Goal: Information Seeking & Learning: Learn about a topic

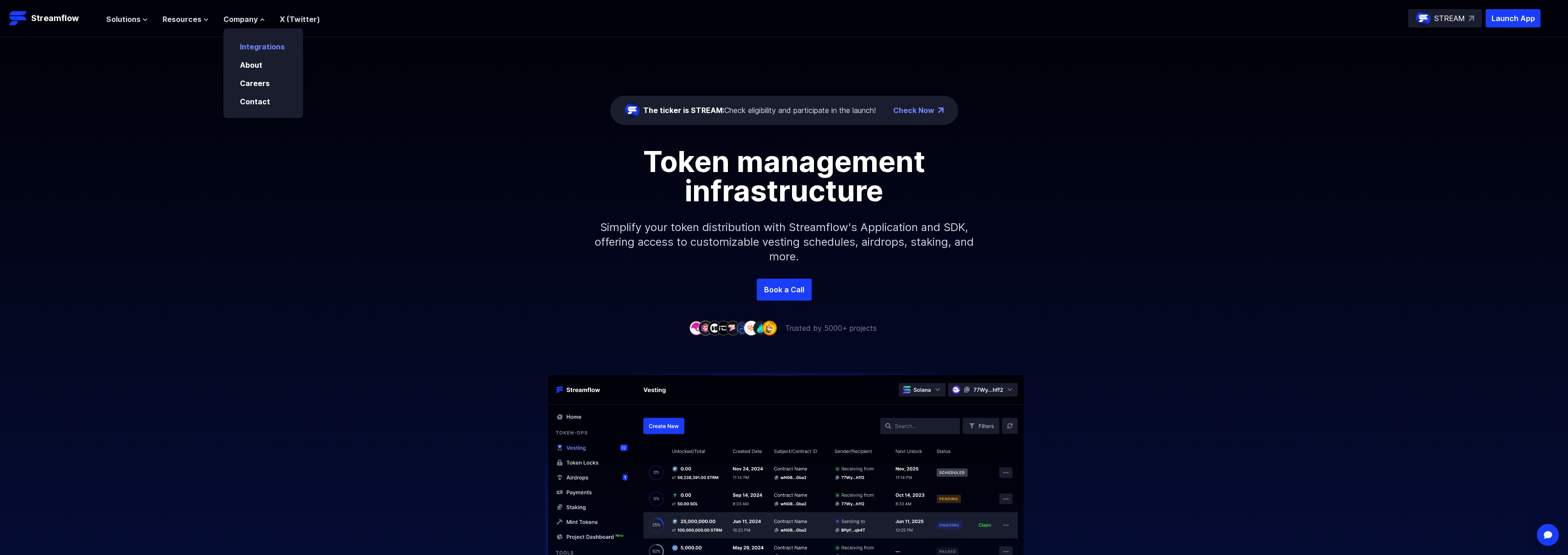
click at [264, 45] on link "Integrations" at bounding box center [262, 46] width 45 height 9
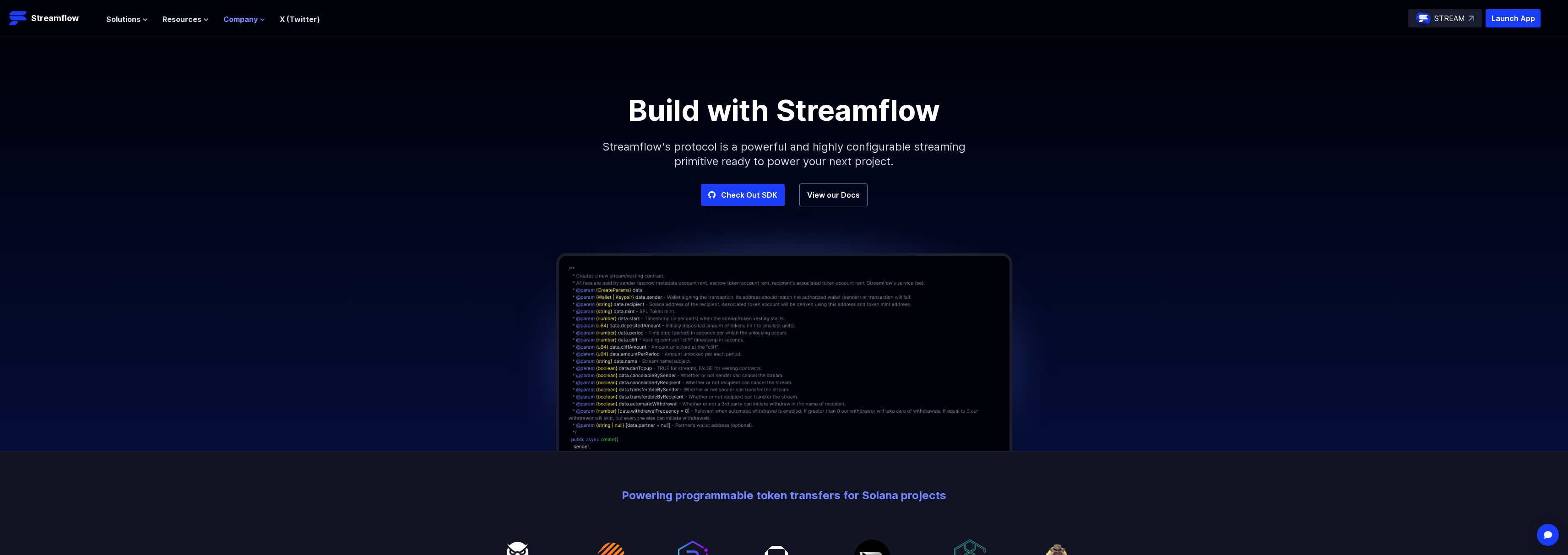
click at [243, 20] on span "Company" at bounding box center [240, 19] width 34 height 11
click at [257, 62] on link "About" at bounding box center [251, 65] width 23 height 9
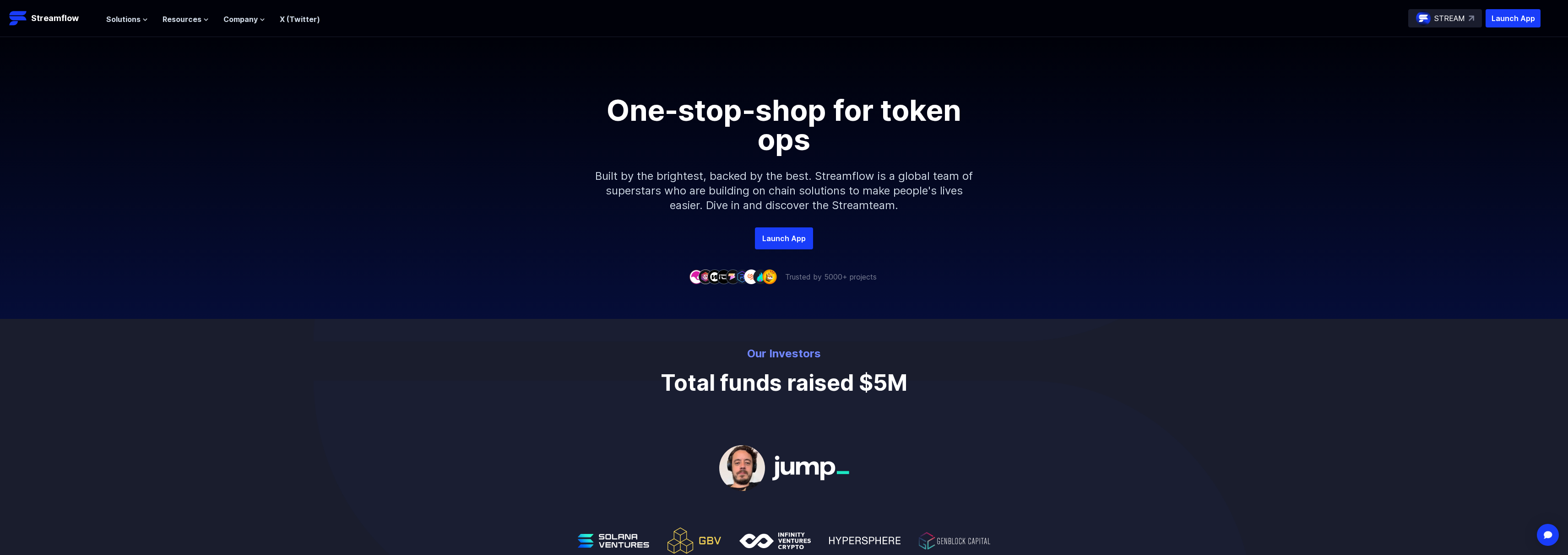
click at [96, 19] on header "Streamflow Launch App STREAM Solutions Overview Streamflow features an all-in-o…" at bounding box center [784, 18] width 1568 height 37
click at [107, 20] on span "Solutions" at bounding box center [124, 19] width 34 height 11
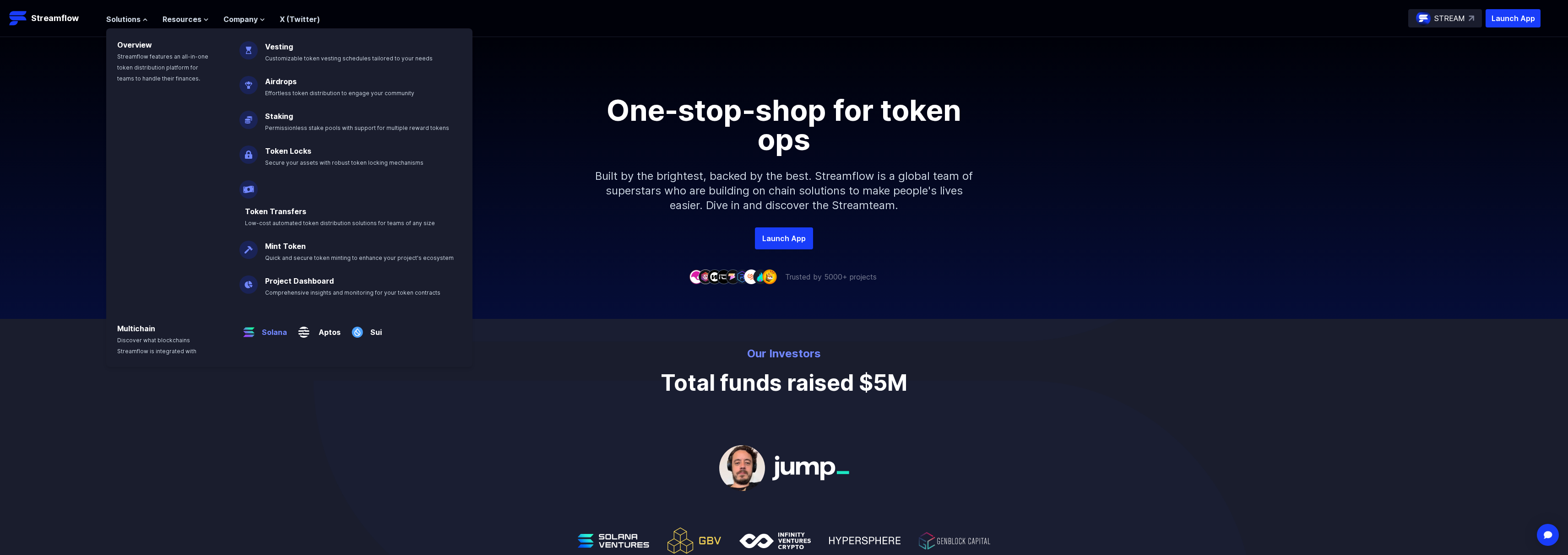
click at [277, 320] on p "Solana" at bounding box center [272, 329] width 29 height 18
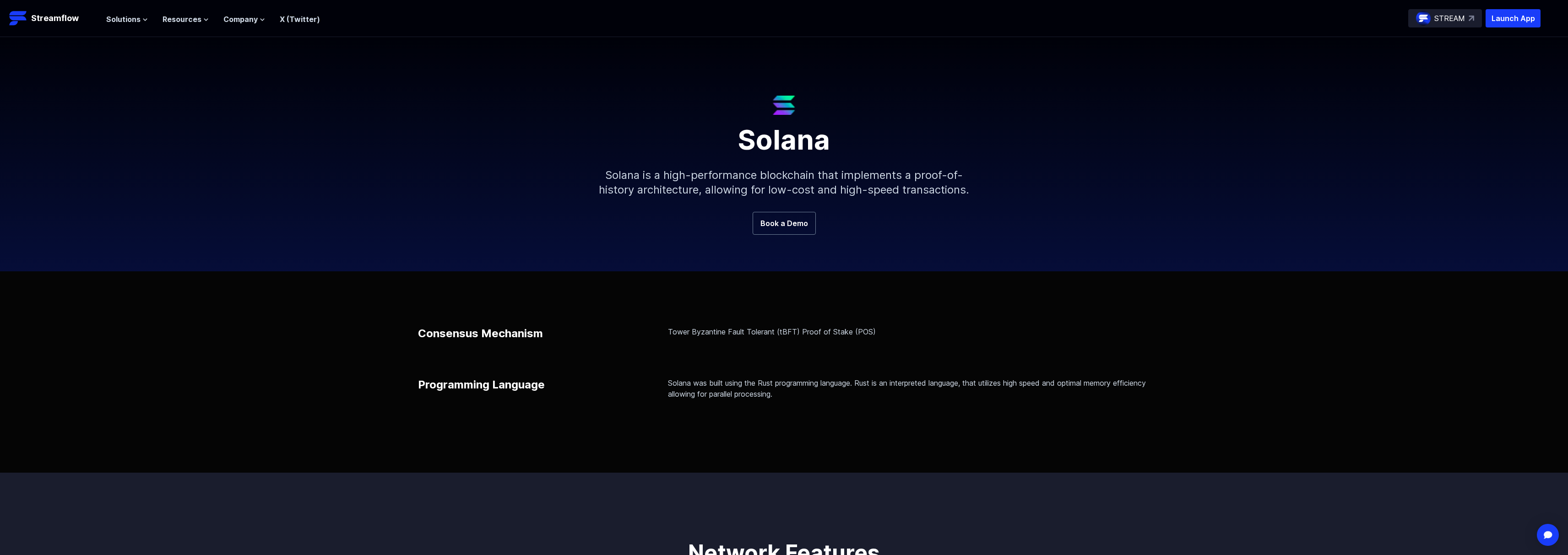
click at [755, 153] on h1 "Solana" at bounding box center [784, 134] width 440 height 39
drag, startPoint x: 734, startPoint y: 138, endPoint x: 900, endPoint y: 144, distance: 166.1
click at [900, 144] on h1 "Solana" at bounding box center [784, 134] width 440 height 39
click at [587, 168] on p "Solana is a high-performance blockchain that implements a proof-of-history arch…" at bounding box center [784, 182] width 394 height 59
drag, startPoint x: 600, startPoint y: 170, endPoint x: 865, endPoint y: 169, distance: 265.0
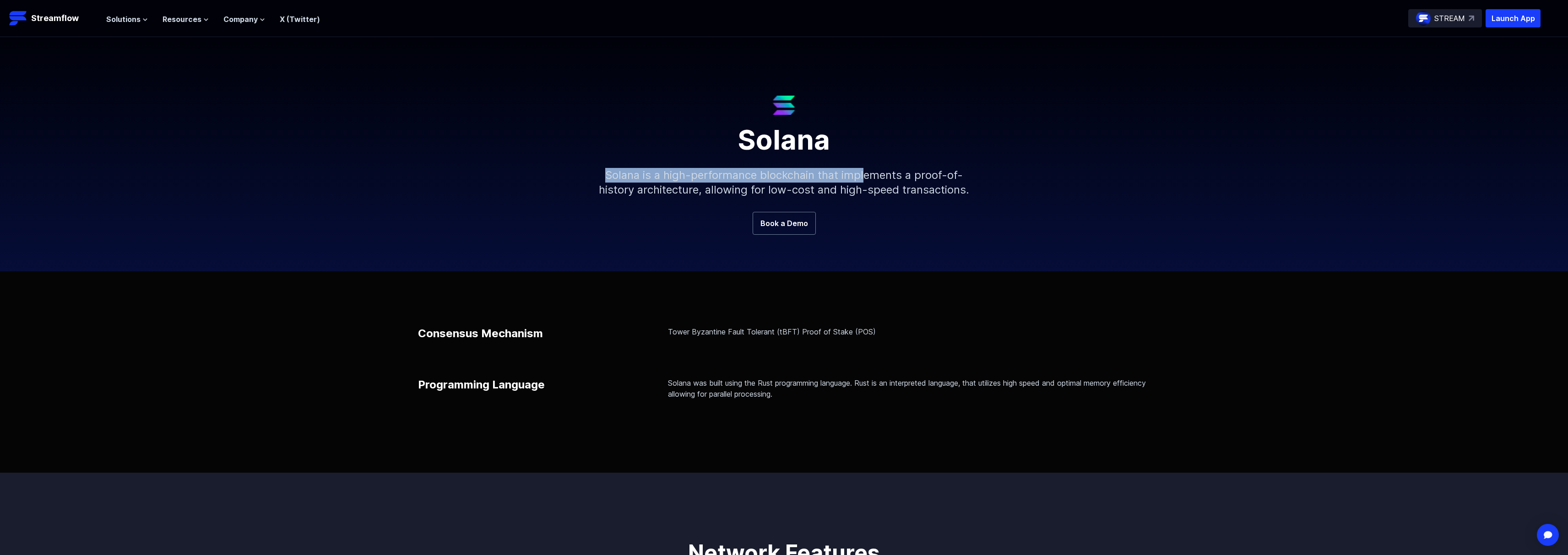
click at [865, 169] on p "Solana is a high-performance blockchain that implements a proof-of-history arch…" at bounding box center [784, 182] width 394 height 59
click at [831, 185] on p "Solana is a high-performance blockchain that implements a proof-of-history arch…" at bounding box center [784, 182] width 394 height 59
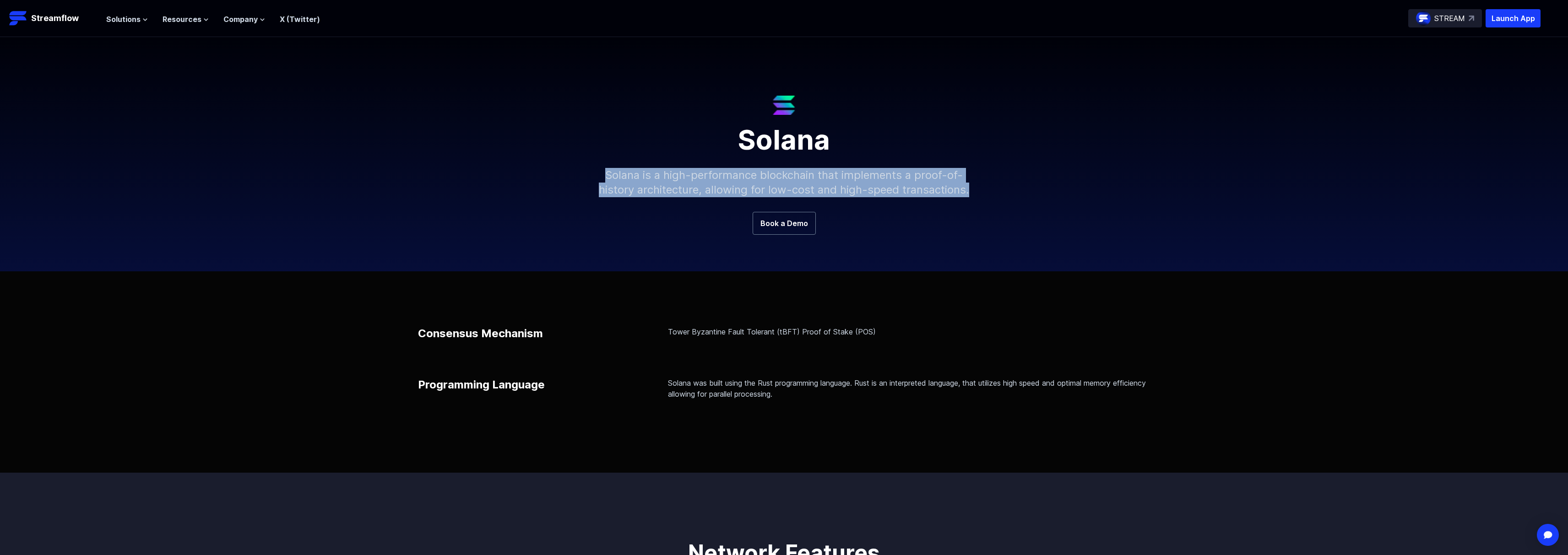
drag, startPoint x: 602, startPoint y: 170, endPoint x: 1019, endPoint y: 193, distance: 417.6
click at [1019, 193] on div "Solana Solana is a high-performance blockchain that implements a proof-of-histo…" at bounding box center [784, 162] width 1568 height 97
copy p "Solana is a high-performance blockchain that implements a proof-of-history arch…"
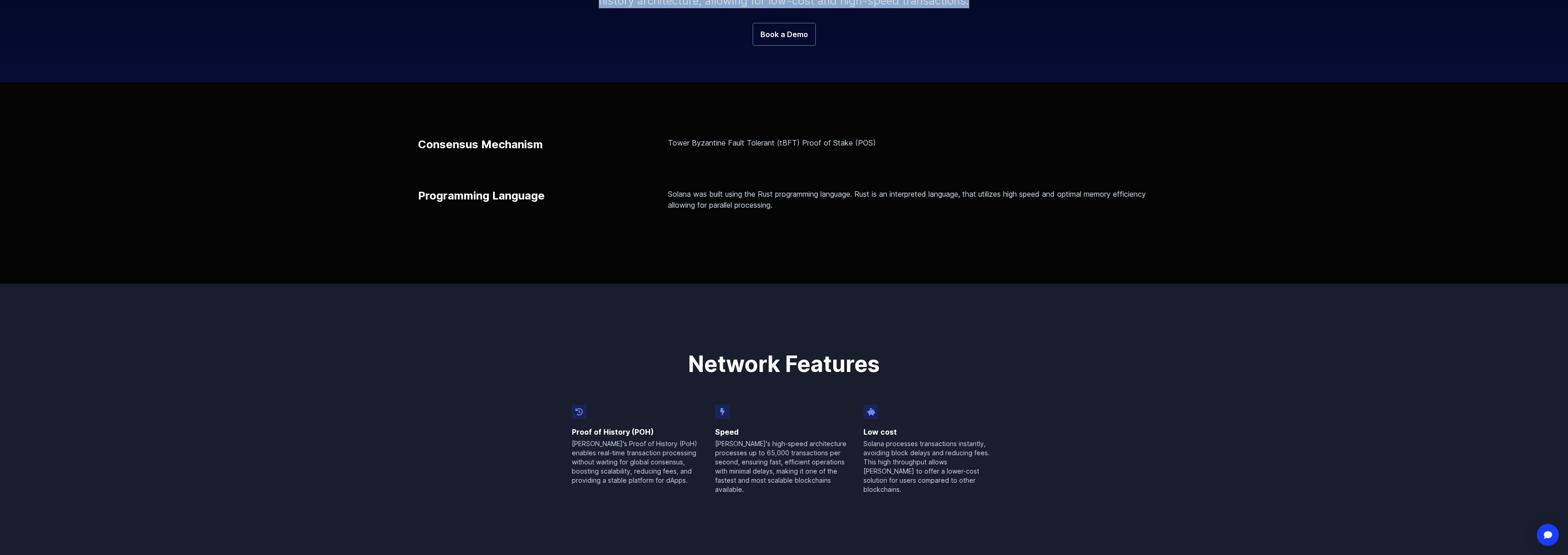
scroll to position [115, 0]
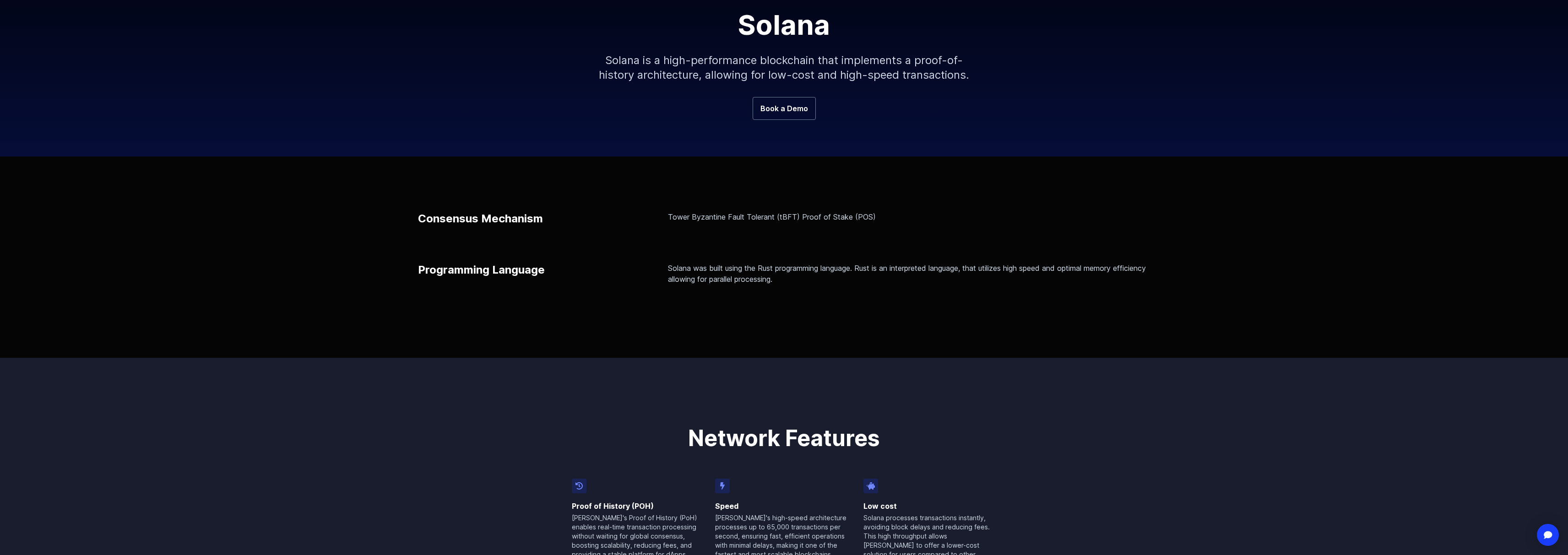
click at [445, 223] on p "Consensus Mechanism" at bounding box center [479, 218] width 125 height 15
drag, startPoint x: 421, startPoint y: 218, endPoint x: 541, endPoint y: 219, distance: 120.0
click at [541, 219] on p "Consensus Mechanism" at bounding box center [479, 218] width 125 height 15
copy p "Consensus Mechanism"
click at [700, 213] on p "Tower Byzantine Fault Tolerant (tBFT) Proof of Stake (POS)" at bounding box center [909, 216] width 482 height 11
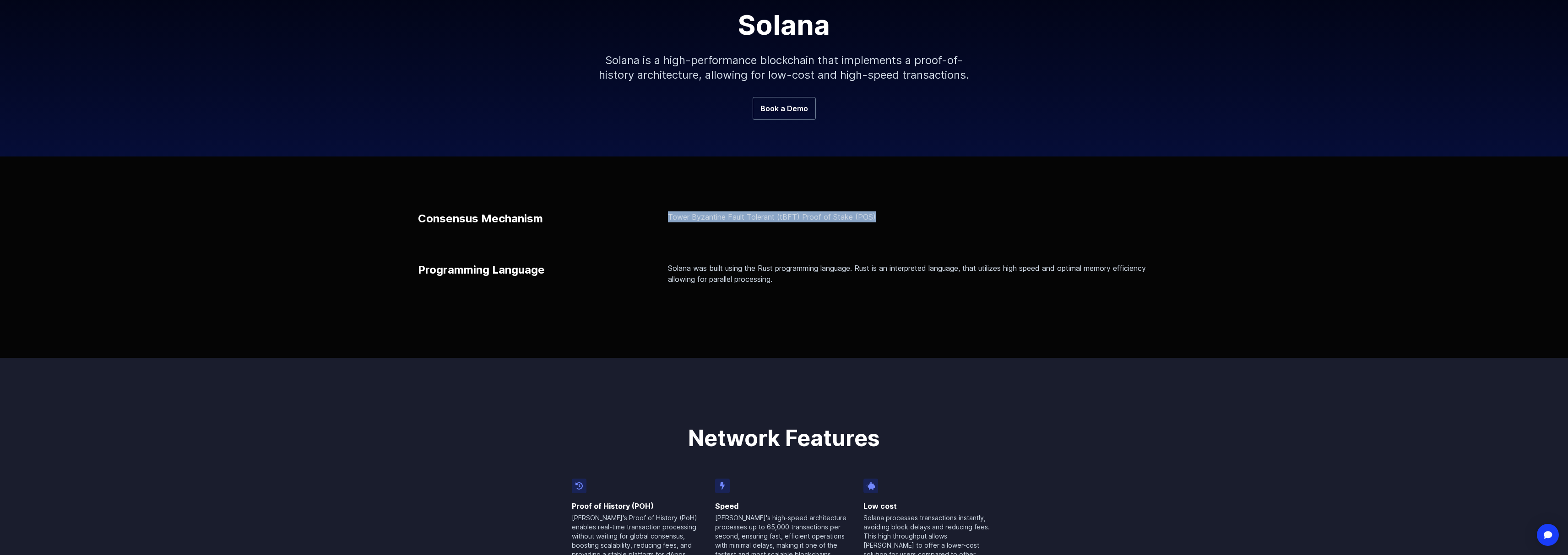
drag, startPoint x: 680, startPoint y: 213, endPoint x: 886, endPoint y: 218, distance: 206.1
click at [886, 218] on p "Tower Byzantine Fault Tolerant (tBFT) Proof of Stake (POS)" at bounding box center [909, 216] width 482 height 11
copy p "Tower Byzantine Fault Tolerant (tBFT) Proof of Stake (POS)"
click at [718, 259] on div "Consensus Mechanism Tower Byzantine Fault Tolerant (tBFT) Proof of Stake (POS) …" at bounding box center [784, 247] width 733 height 73
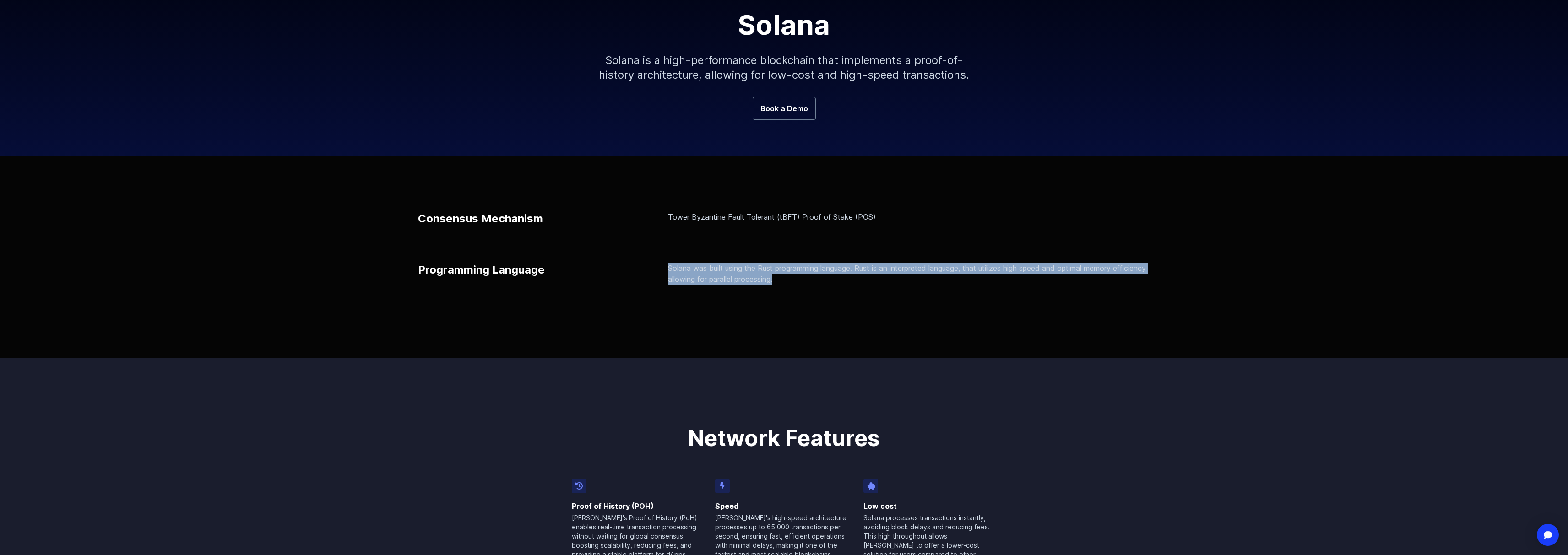
drag, startPoint x: 665, startPoint y: 264, endPoint x: 849, endPoint y: 291, distance: 186.0
click at [849, 291] on div "Consensus Mechanism Tower Byzantine Fault Tolerant (tBFT) Proof of Stake (POS) …" at bounding box center [784, 257] width 1568 height 201
copy p "Solana was built using the Rust programming language. Rust is an interpreted la…"
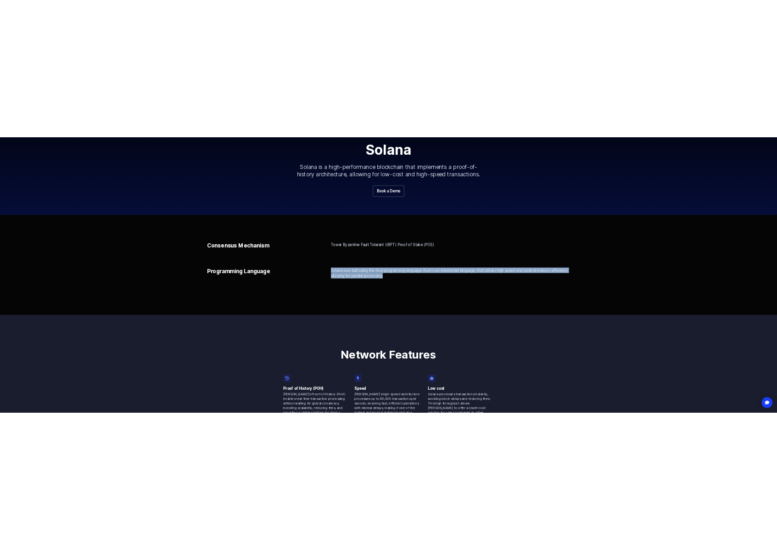
scroll to position [336, 0]
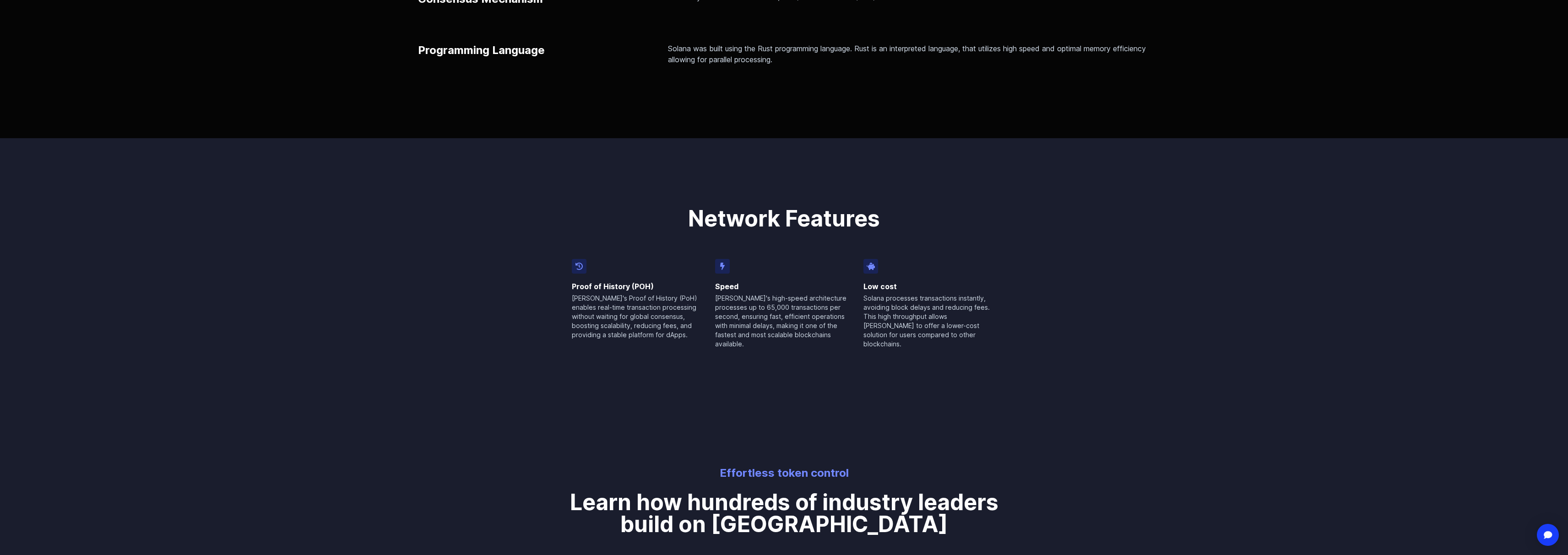
click at [657, 334] on p "Solana's Proof of History (PoH) enables real-time transaction processing withou…" at bounding box center [638, 317] width 133 height 46
drag, startPoint x: 657, startPoint y: 336, endPoint x: 570, endPoint y: 299, distance: 94.5
click at [570, 299] on div "Network Features Proof of History (POH) Solana's Proof of History (PoH) enables…" at bounding box center [784, 243] width 440 height 210
copy p "Solana's Proof of History (PoH) enables real-time transaction processing withou…"
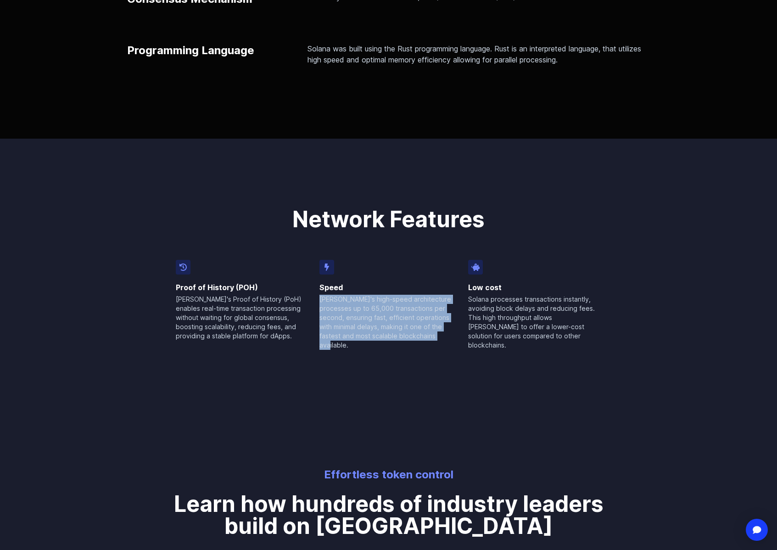
drag, startPoint x: 446, startPoint y: 334, endPoint x: 323, endPoint y: 294, distance: 129.5
click at [323, 294] on div "Speed Solana's high-speed architecture processes up to 65,000 transactions per …" at bounding box center [389, 305] width 138 height 90
copy p "Solana's high-speed architecture processes up to 65,000 transactions per second…"
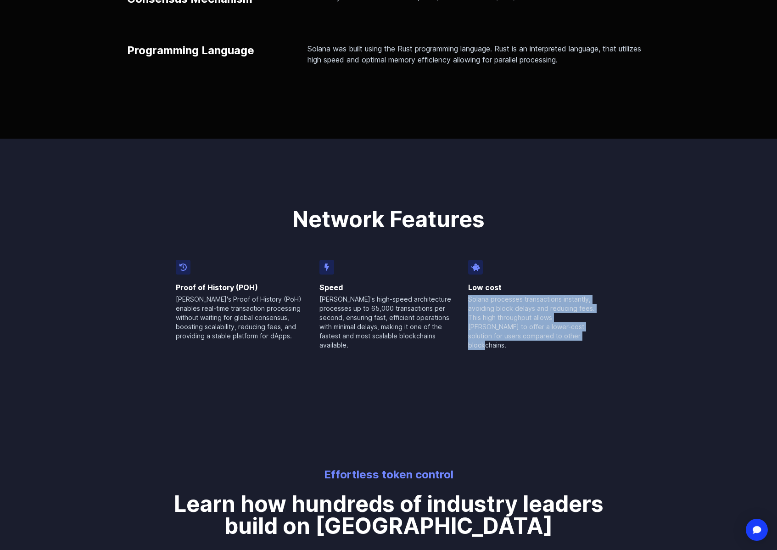
drag, startPoint x: 535, startPoint y: 340, endPoint x: 468, endPoint y: 300, distance: 77.7
click at [468, 300] on p "Solana processes transactions instantly, avoiding block delays and reducing fee…" at bounding box center [534, 322] width 133 height 55
copy p "Solana processes transactions instantly, avoiding block delays and reducing fee…"
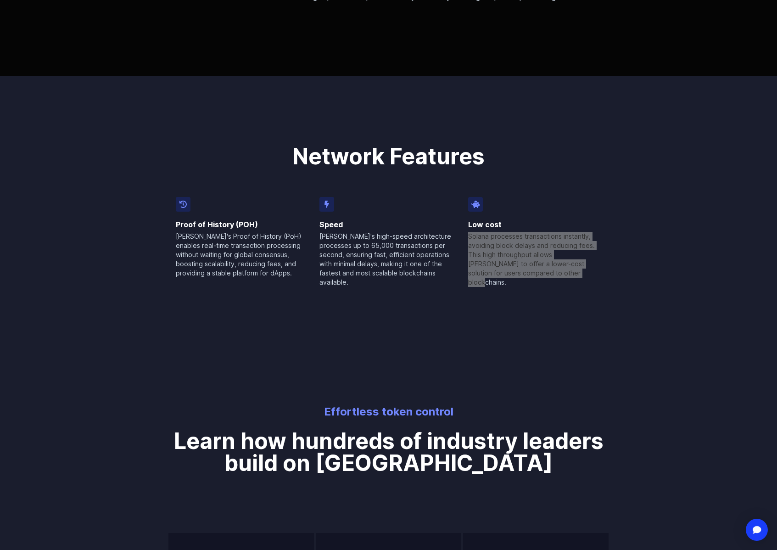
scroll to position [398, 0]
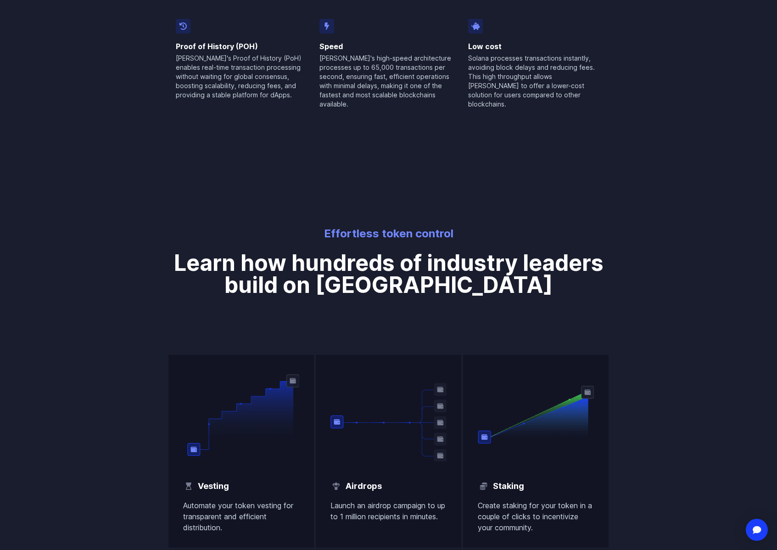
scroll to position [586, 0]
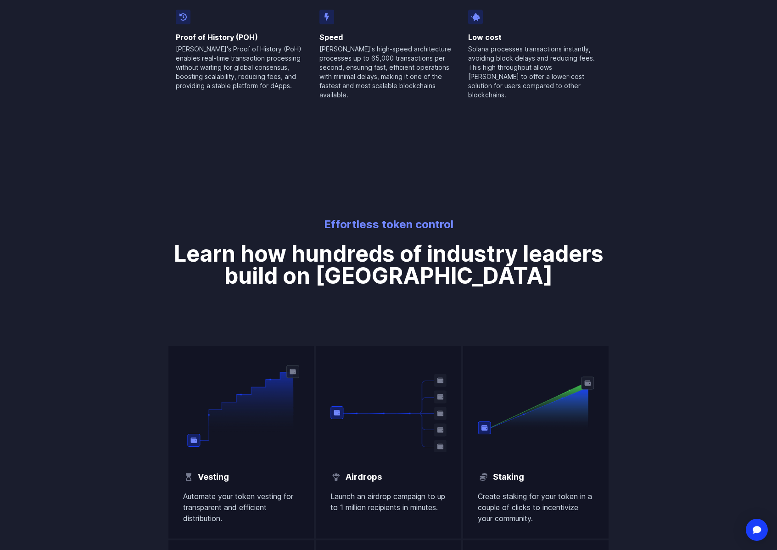
click at [215, 254] on h1 "Learn how hundreds of industry leaders build on Solana" at bounding box center [389, 259] width 445 height 55
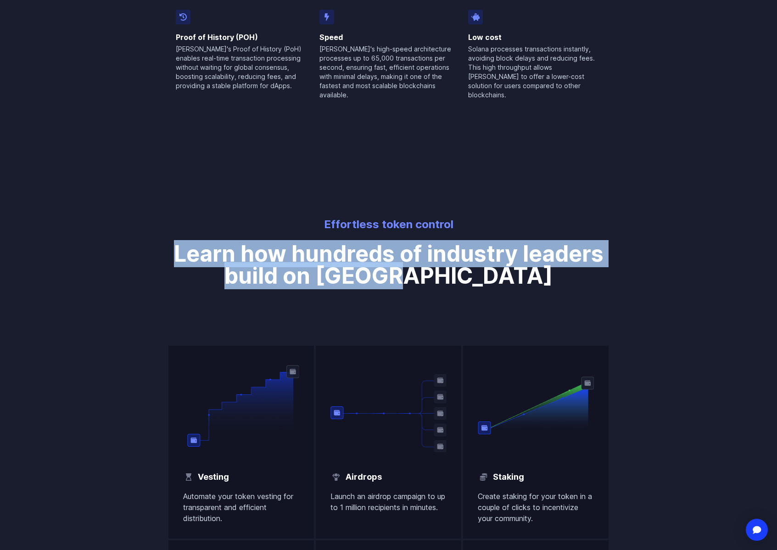
drag, startPoint x: 176, startPoint y: 241, endPoint x: 507, endPoint y: 261, distance: 330.8
click at [507, 261] on h1 "Learn how hundreds of industry leaders build on Solana" at bounding box center [389, 259] width 445 height 55
copy h1 "Learn how hundreds of industry leaders build on Solana"
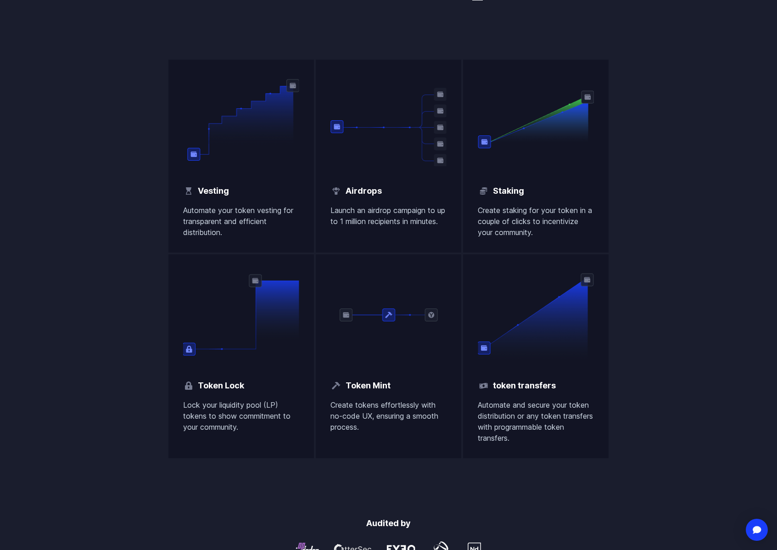
click at [704, 414] on div "Effortless token control Learn how hundreds of industry leaders build on Solana…" at bounding box center [388, 194] width 777 height 645
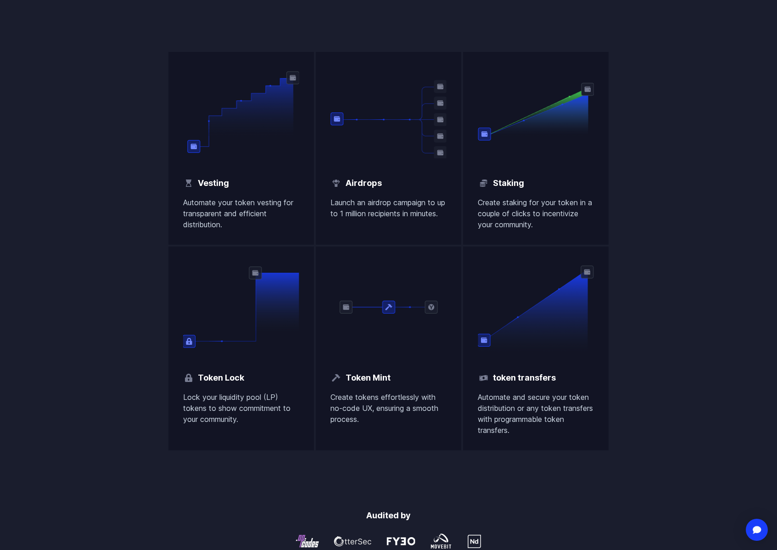
scroll to position [829, 0]
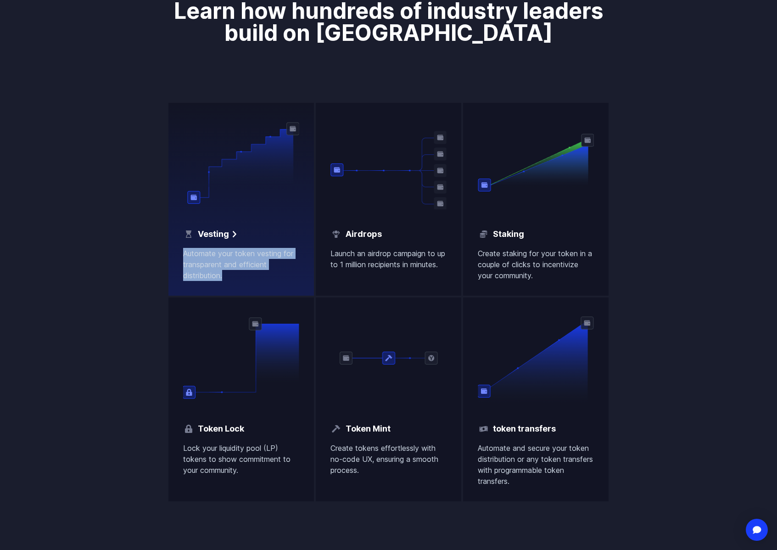
drag, startPoint x: 121, startPoint y: 254, endPoint x: 244, endPoint y: 267, distance: 123.8
click at [244, 267] on div "Effortless token control Learn how hundreds of industry leaders build on Solana…" at bounding box center [388, 237] width 777 height 645
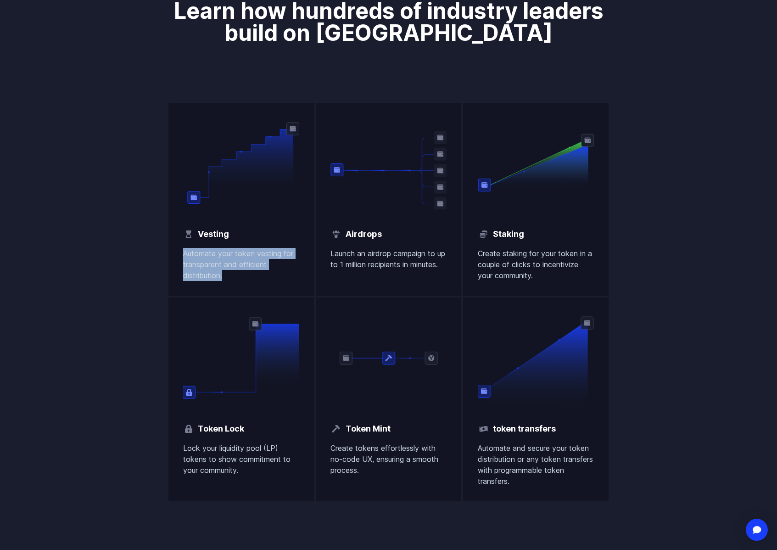
copy p "Automate your token vesting for transparent and efficient distribution."
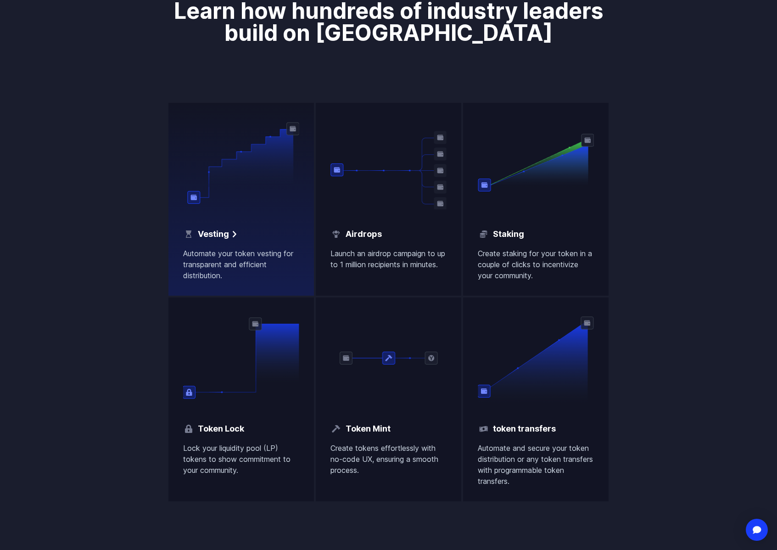
drag, startPoint x: 60, startPoint y: 297, endPoint x: 194, endPoint y: 285, distance: 134.2
click at [61, 297] on div "Effortless token control Learn how hundreds of industry leaders build on Solana…" at bounding box center [388, 237] width 777 height 645
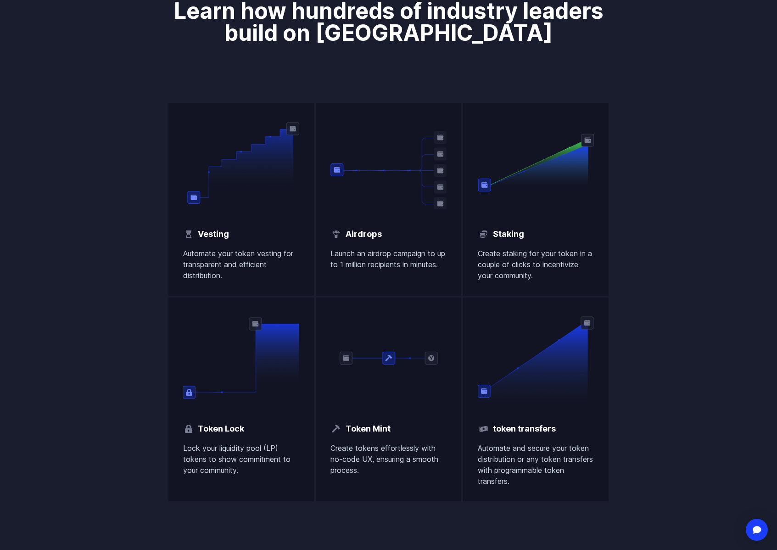
click at [770, 299] on div "Effortless token control Learn how hundreds of industry leaders build on Solana…" at bounding box center [388, 237] width 777 height 645
drag, startPoint x: 347, startPoint y: 76, endPoint x: 360, endPoint y: 81, distance: 14.4
click at [349, 47] on div "Effortless token control Learn how hundreds of industry leaders build on Solana…" at bounding box center [388, 237] width 459 height 527
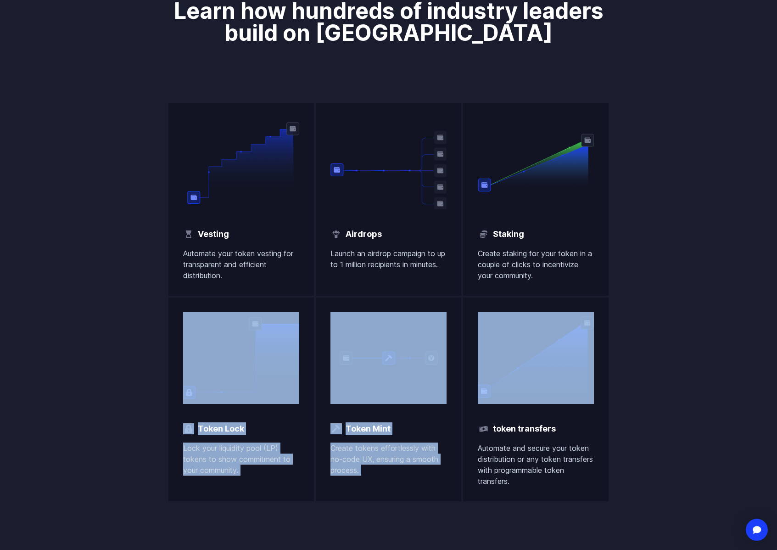
drag, startPoint x: 497, startPoint y: 266, endPoint x: 678, endPoint y: 298, distance: 184.1
click at [675, 300] on div "Effortless token control Learn how hundreds of industry leaders build on Solana…" at bounding box center [388, 237] width 777 height 645
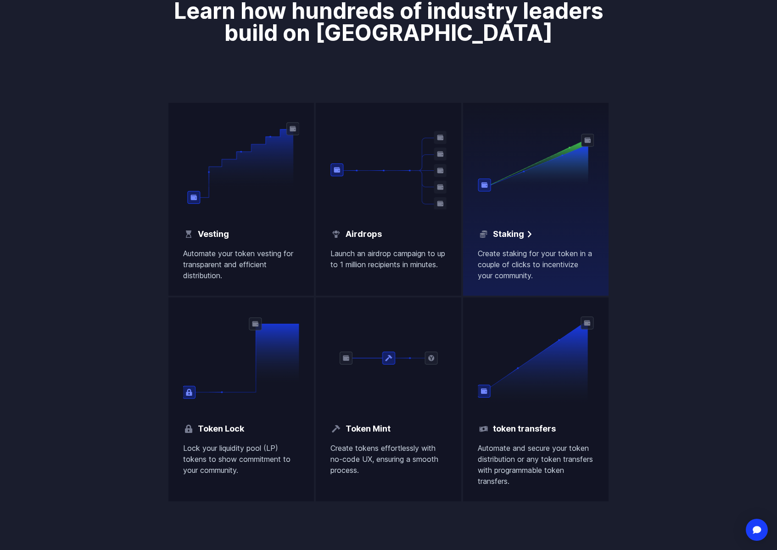
drag, startPoint x: 689, startPoint y: 294, endPoint x: 557, endPoint y: 284, distance: 132.6
click at [689, 294] on div "Effortless token control Learn how hundreds of industry leaders build on Solana…" at bounding box center [388, 237] width 777 height 645
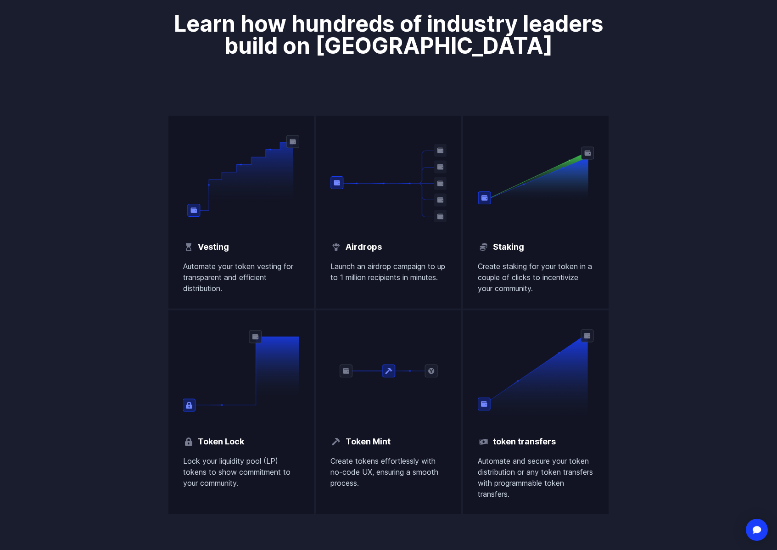
scroll to position [0, 0]
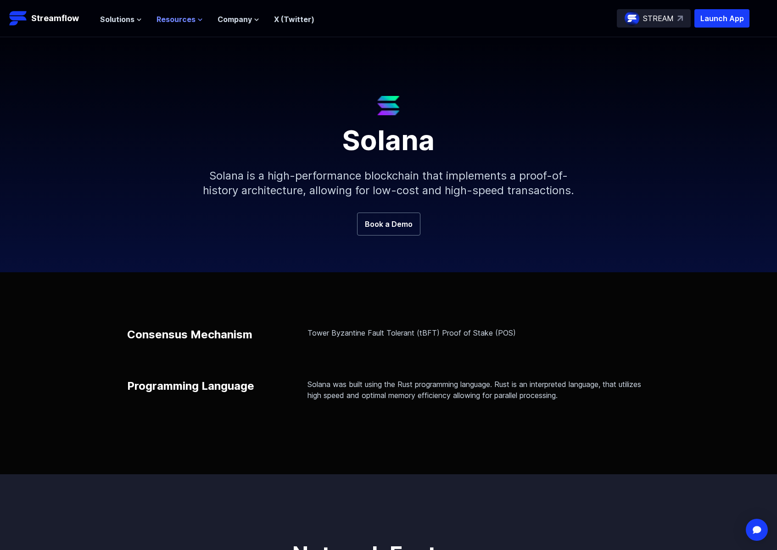
click at [159, 16] on span "Resources" at bounding box center [176, 19] width 39 height 11
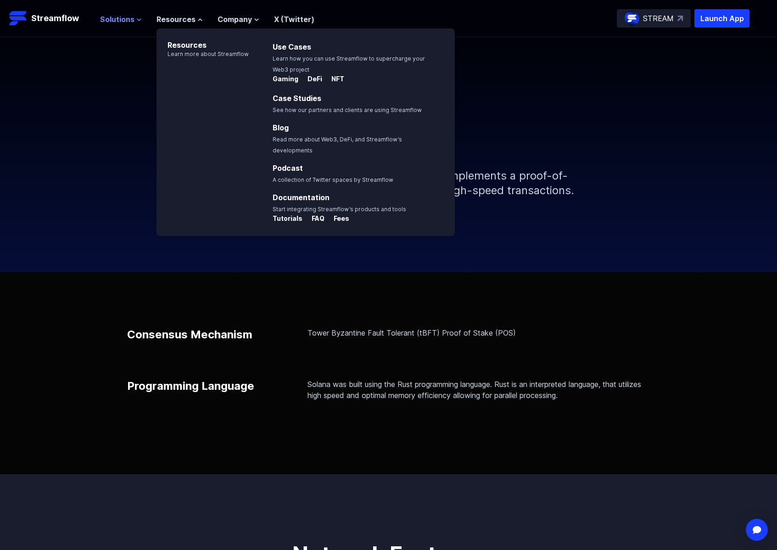
click at [121, 18] on span "Solutions" at bounding box center [117, 19] width 34 height 11
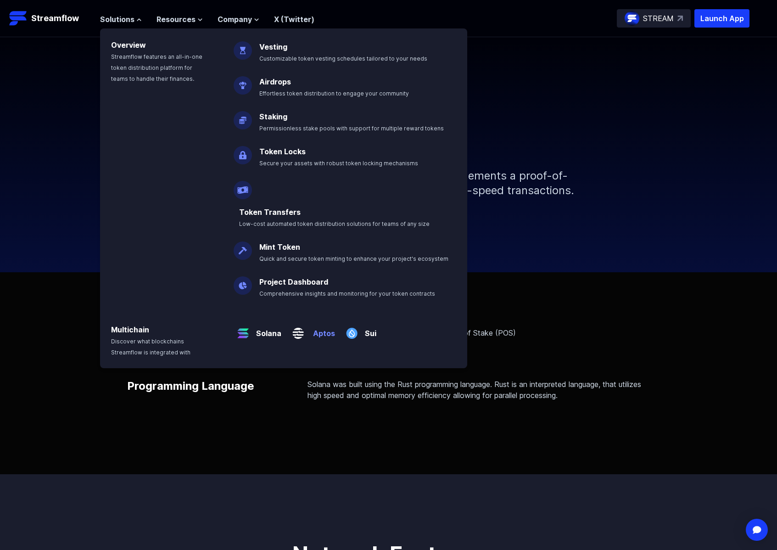
click at [317, 321] on p "Aptos" at bounding box center [322, 330] width 28 height 18
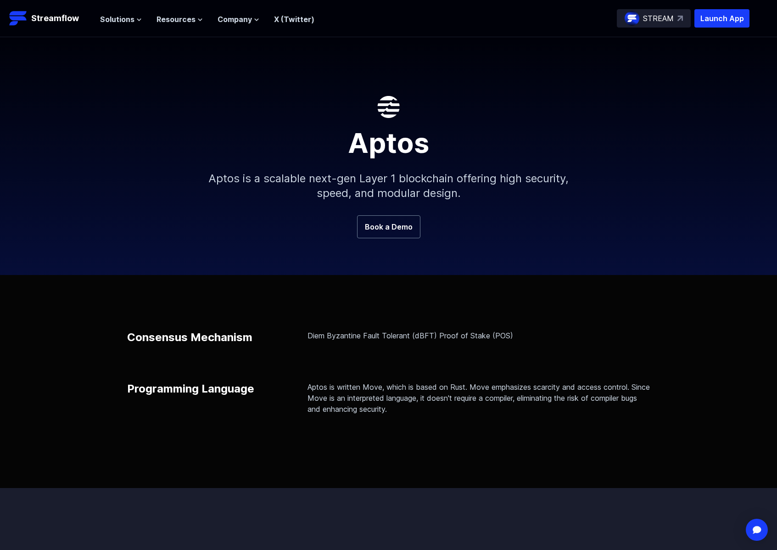
click at [279, 175] on p "Aptos is a scalable next-gen Layer 1 blockchain offering high security, speed, …" at bounding box center [389, 186] width 395 height 59
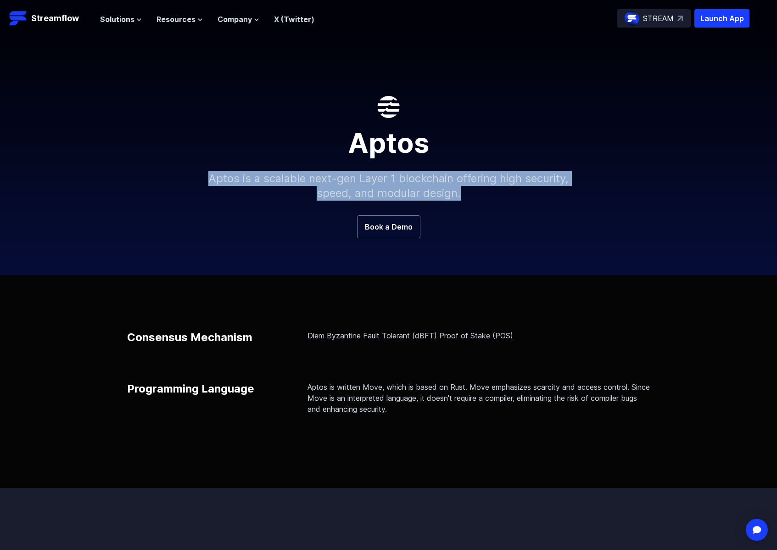
drag, startPoint x: 208, startPoint y: 173, endPoint x: 483, endPoint y: 194, distance: 275.9
click at [484, 194] on p "Aptos is a scalable next-gen Layer 1 blockchain offering high security, speed, …" at bounding box center [389, 186] width 395 height 59
copy p "Aptos is a scalable next-gen Layer 1 blockchain offering high security, speed, …"
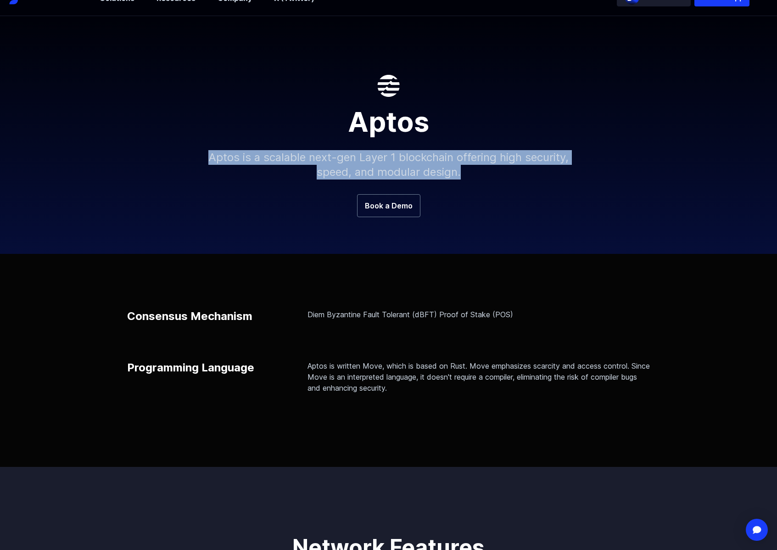
scroll to position [86, 0]
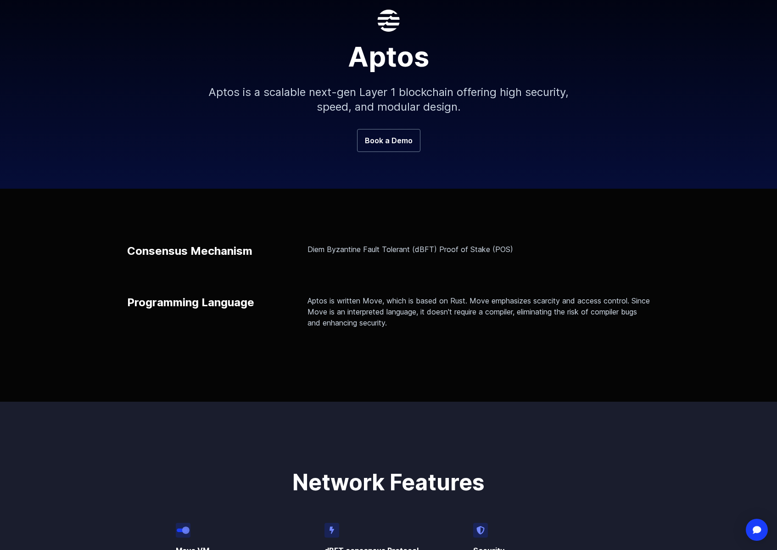
click at [347, 246] on p "Diem Byzantine Fault Tolerant (dBFT) Proof of Stake (POS)" at bounding box center [479, 249] width 343 height 11
drag, startPoint x: 320, startPoint y: 246, endPoint x: 511, endPoint y: 249, distance: 191.1
click at [511, 249] on div "Consensus Mechanism Diem Byzantine Fault Tolerant (dBFT) Proof of Stake (POS)" at bounding box center [389, 251] width 524 height 15
copy p "Diem Byzantine Fault Tolerant (dBFT) Proof of Stake (POS)"
click at [323, 305] on p "Aptos is written Move, which is based on Rust. Move emphasizes scarcity and acc…" at bounding box center [479, 311] width 343 height 33
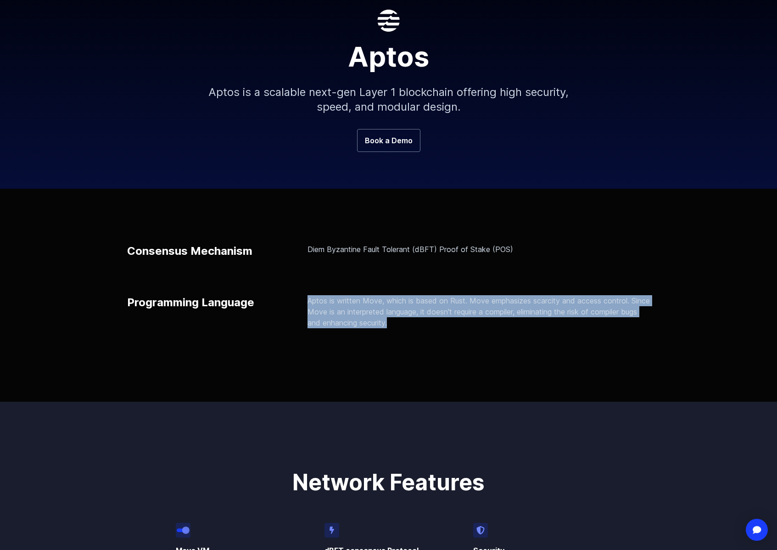
drag, startPoint x: 308, startPoint y: 300, endPoint x: 449, endPoint y: 328, distance: 143.7
click at [449, 328] on div "Consensus Mechanism Diem Byzantine Fault Tolerant (dBFT) Proof of Stake (POS) P…" at bounding box center [388, 295] width 777 height 213
copy p "Aptos is written Move, which is based on Rust. Move emphasizes scarcity and acc…"
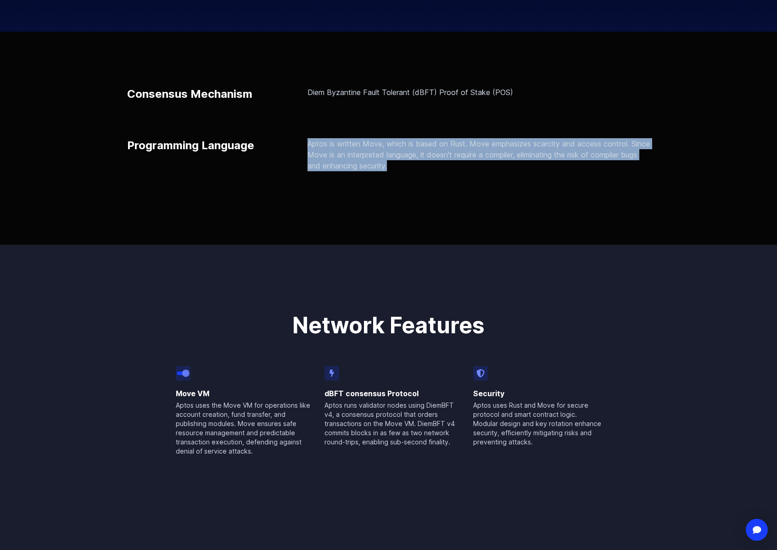
scroll to position [294, 0]
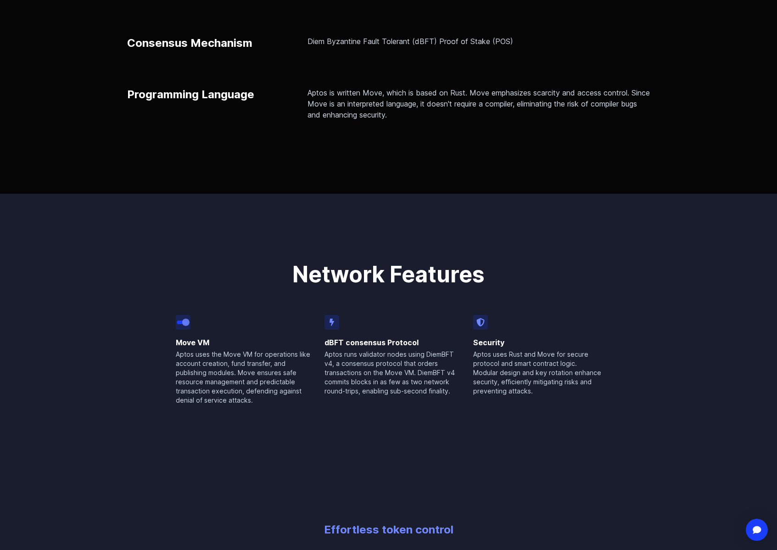
click at [270, 404] on p "Aptos uses the Move VM for operations like account creation, fund transfer, and…" at bounding box center [245, 377] width 138 height 55
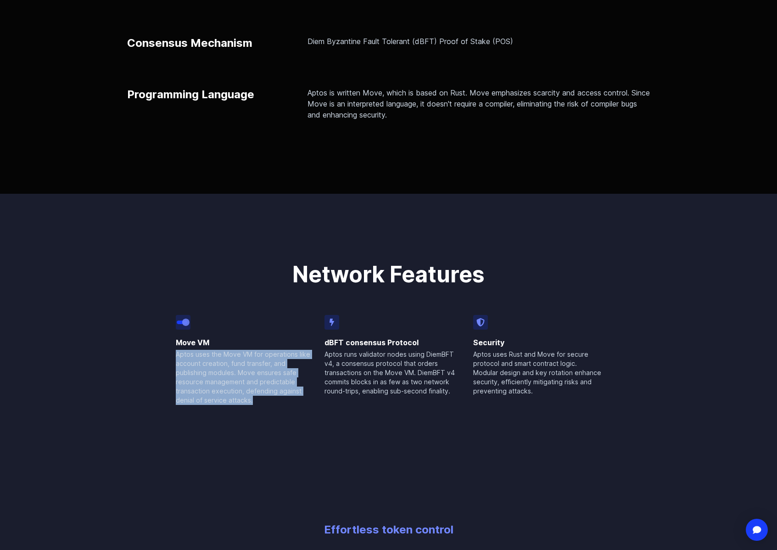
drag, startPoint x: 260, startPoint y: 400, endPoint x: 161, endPoint y: 358, distance: 108.0
copy p "Aptos uses the Move VM for operations like account creation, fund transfer, and…"
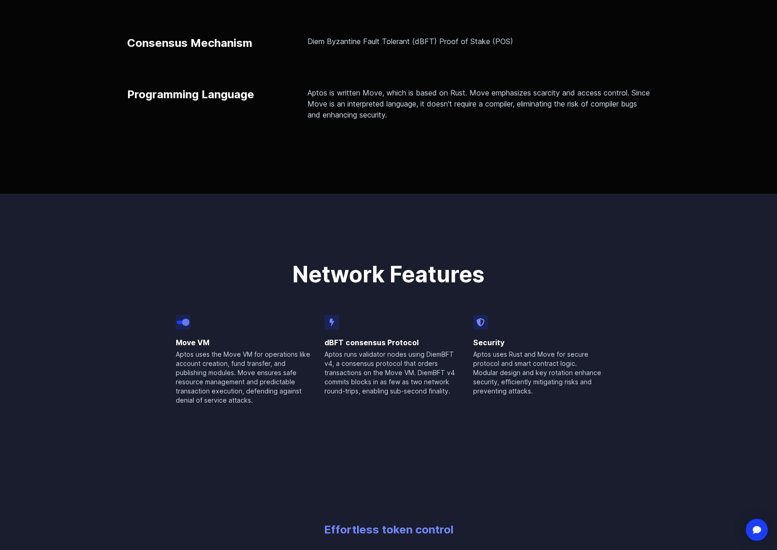
click at [419, 372] on p "Aptos runs validator nodes using DiemBFT v4, a consensus protocol that orders t…" at bounding box center [394, 373] width 138 height 46
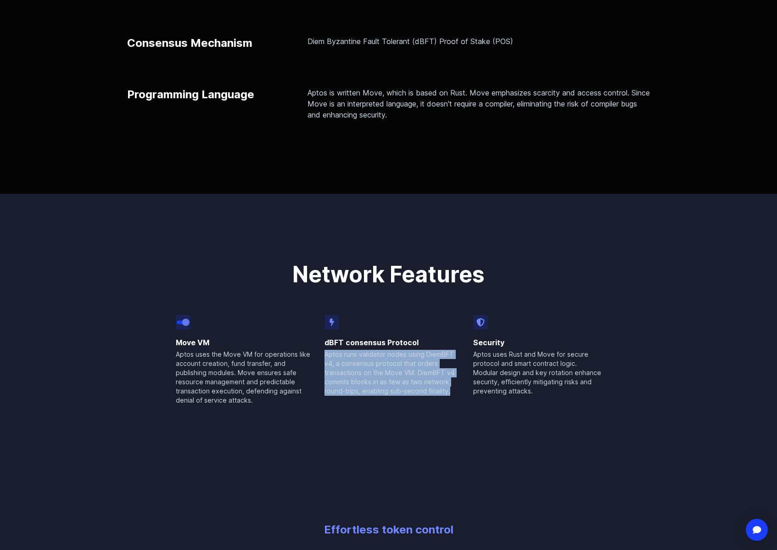
drag, startPoint x: 446, startPoint y: 389, endPoint x: 321, endPoint y: 357, distance: 129.5
click at [321, 357] on div "Move VM Aptos uses the Move VM for operations like account creation, fund trans…" at bounding box center [389, 360] width 426 height 90
copy p "Aptos runs validator nodes using DiemBFT v4, a consensus protocol that orders t…"
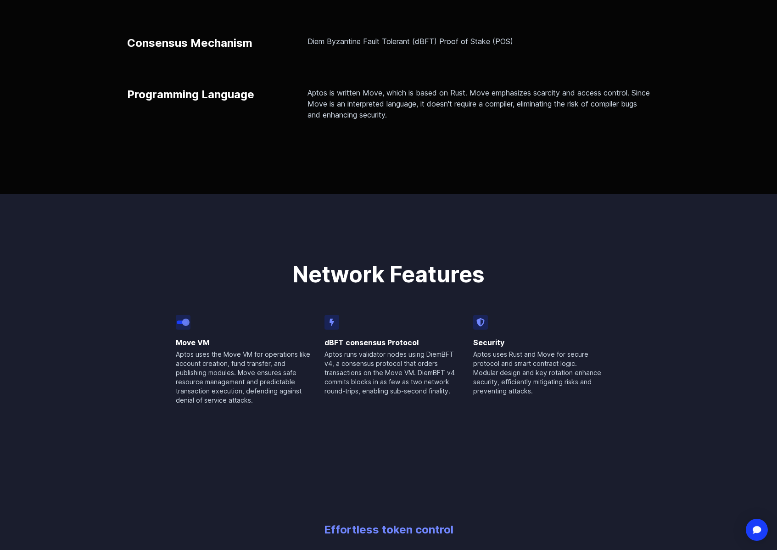
click at [532, 385] on p "Aptos uses Rust and Move for secure protocol and smart contract logic. Modular …" at bounding box center [537, 373] width 129 height 46
drag, startPoint x: 548, startPoint y: 393, endPoint x: 469, endPoint y: 354, distance: 88.5
click at [469, 354] on div "Move VM Aptos uses the Move VM for operations like account creation, fund trans…" at bounding box center [389, 360] width 426 height 90
copy p "Aptos uses Rust and Move for secure protocol and smart contract logic. Modular …"
click at [419, 347] on h3 "dBFT consensus Protocol" at bounding box center [394, 342] width 138 height 11
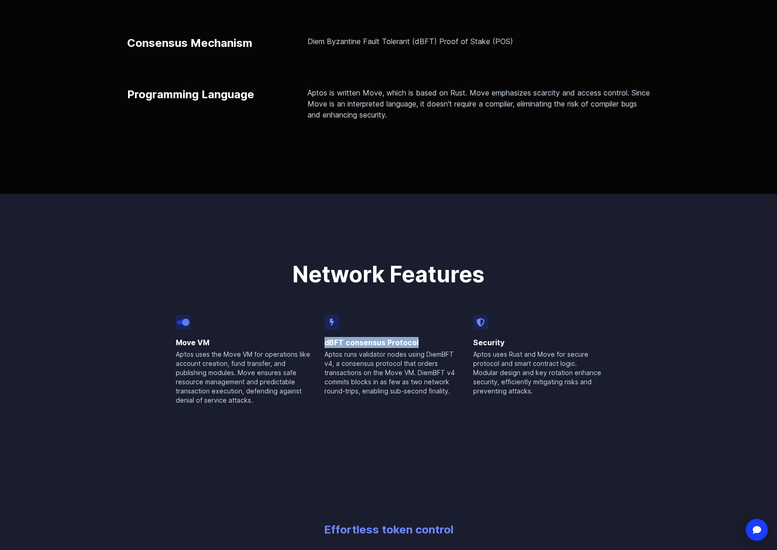
drag, startPoint x: 423, startPoint y: 344, endPoint x: 325, endPoint y: 344, distance: 98.7
click at [325, 344] on h3 "dBFT consensus Protocol" at bounding box center [394, 342] width 138 height 11
copy h3 "dBFT consensus Protocol"
click at [242, 389] on p "Aptos uses the Move VM for operations like account creation, fund transfer, and…" at bounding box center [245, 377] width 138 height 55
drag, startPoint x: 211, startPoint y: 344, endPoint x: 166, endPoint y: 339, distance: 44.8
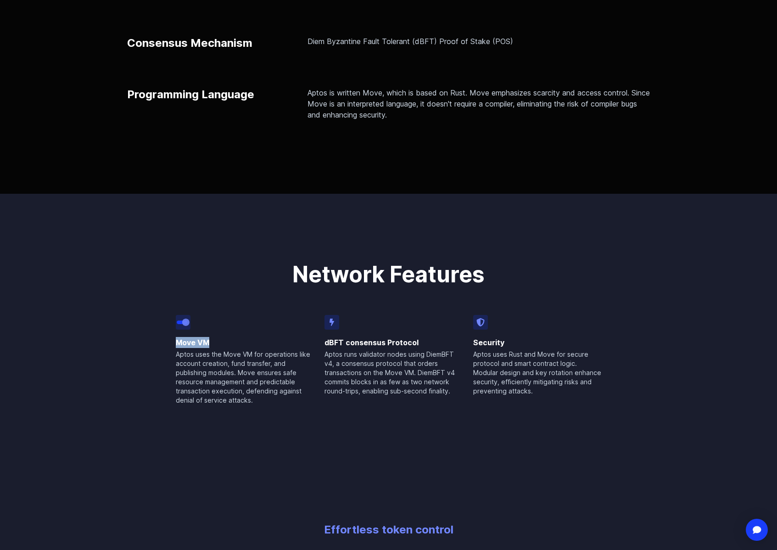
copy h3 "Move VM"
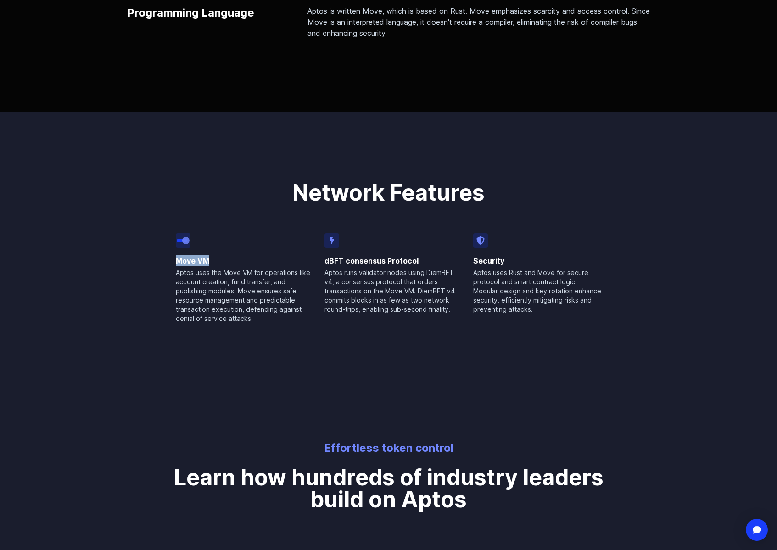
scroll to position [409, 0]
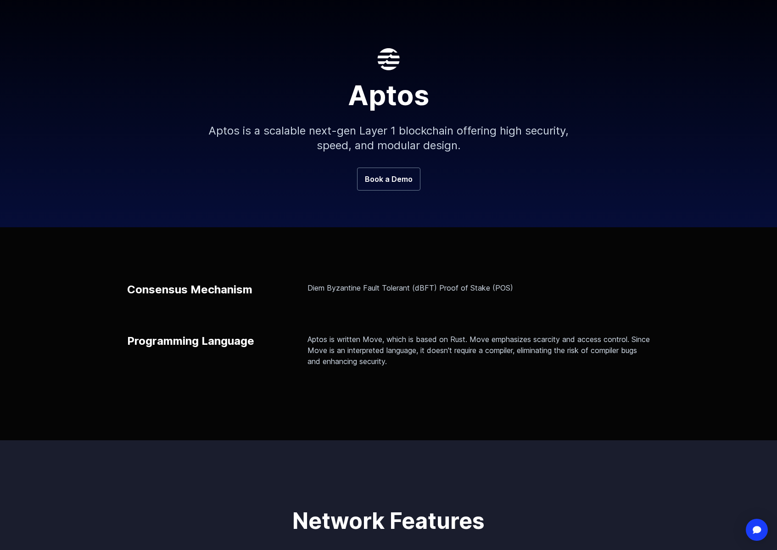
scroll to position [0, 0]
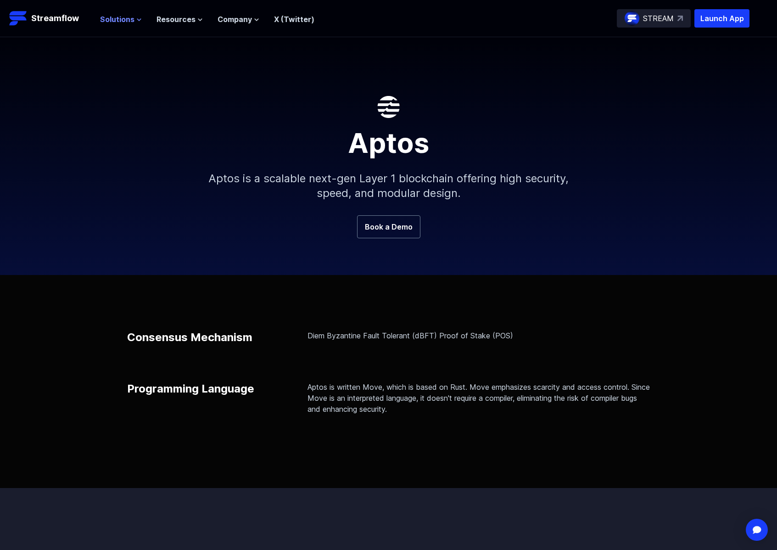
click at [130, 17] on span "Solutions" at bounding box center [117, 19] width 34 height 11
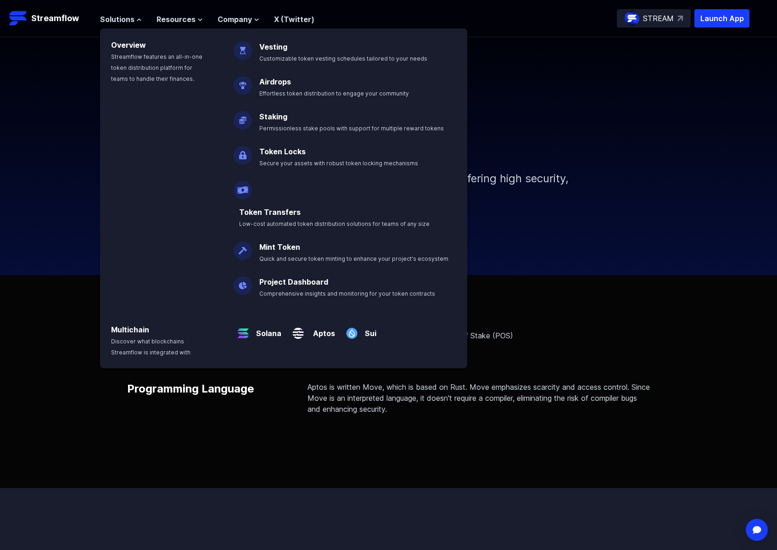
click at [361, 321] on p "Sui" at bounding box center [368, 330] width 15 height 18
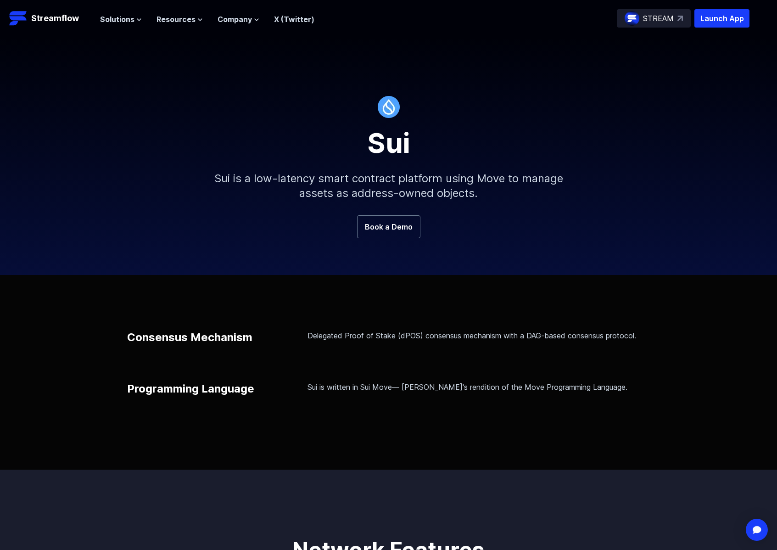
click at [235, 189] on p "Sui is a low-latency smart contract platform using Move to manage assets as add…" at bounding box center [389, 186] width 395 height 59
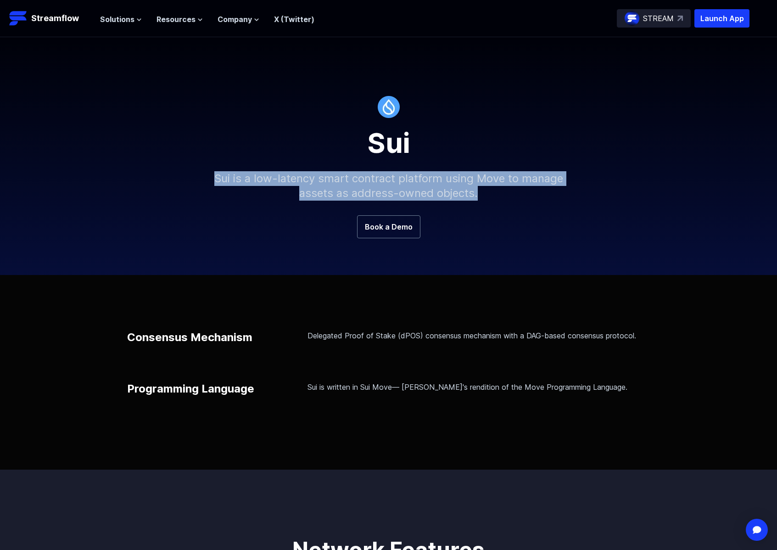
drag, startPoint x: 215, startPoint y: 172, endPoint x: 533, endPoint y: 195, distance: 318.6
click at [533, 195] on p "Sui is a low-latency smart contract platform using Move to manage assets as add…" at bounding box center [389, 186] width 395 height 59
copy p "Sui is a low-latency smart contract platform using Move to manage assets as add…"
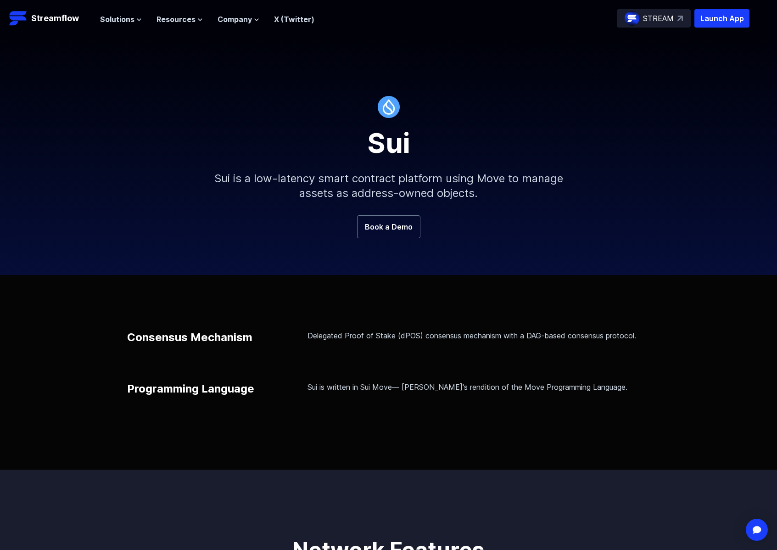
click at [304, 333] on div "Consensus Mechanism Delegated Proof of Stake (dPOS) consensus mechanism with a …" at bounding box center [389, 337] width 524 height 15
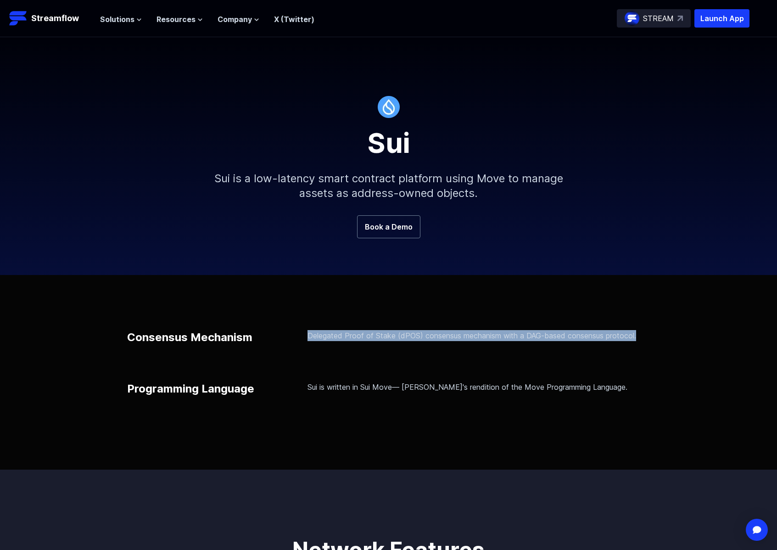
drag, startPoint x: 309, startPoint y: 335, endPoint x: 695, endPoint y: 338, distance: 386.7
click at [695, 338] on div "Consensus Mechanism Delegated Proof of Stake (dPOS) consensus mechanism with a …" at bounding box center [388, 372] width 777 height 195
copy p "Delegated Proof of Stake (dPOS) consensus mechanism with a DAG-based consensus …"
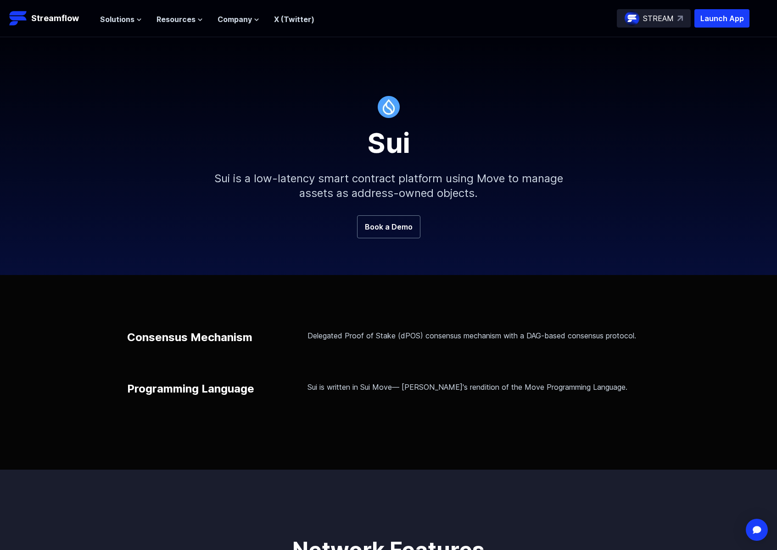
click at [333, 376] on div "Consensus Mechanism Delegated Proof of Stake (dPOS) consensus mechanism with a …" at bounding box center [389, 363] width 524 height 66
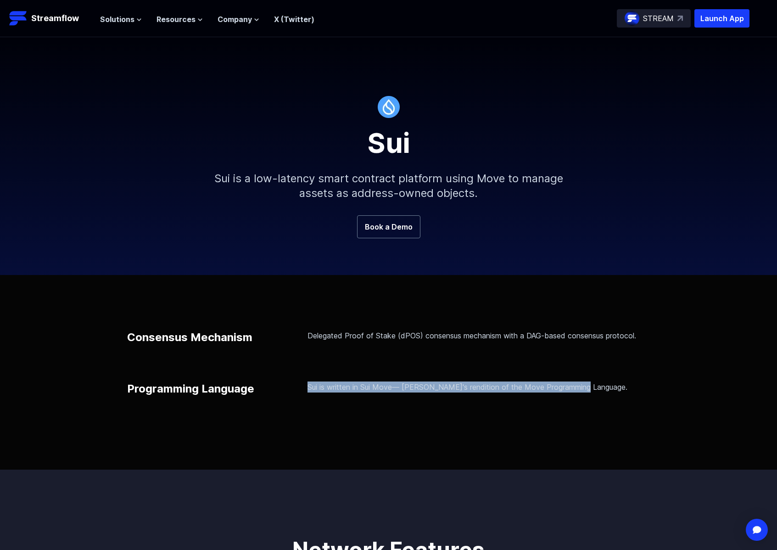
drag, startPoint x: 416, startPoint y: 386, endPoint x: 666, endPoint y: 389, distance: 249.8
click at [666, 389] on div "Consensus Mechanism Delegated Proof of Stake (dPOS) consensus mechanism with a …" at bounding box center [388, 372] width 777 height 195
copy p "Sui is written in Sui Move— Sui's rendition of the Move Programming Language."
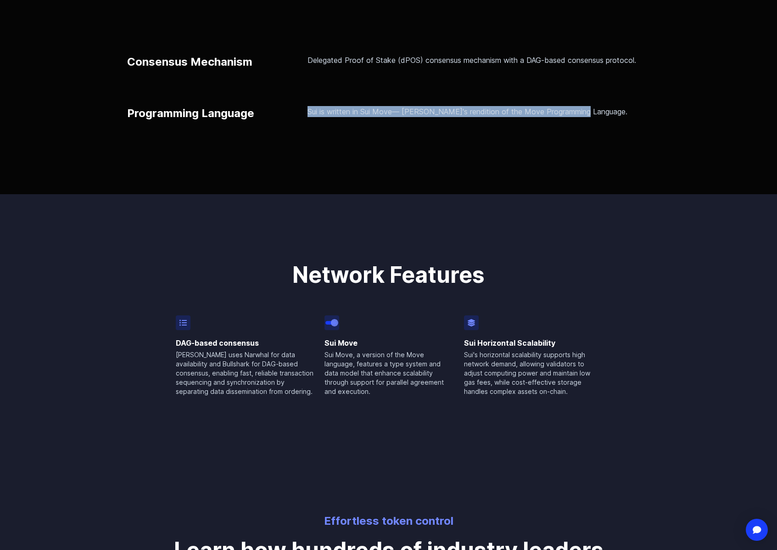
scroll to position [327, 0]
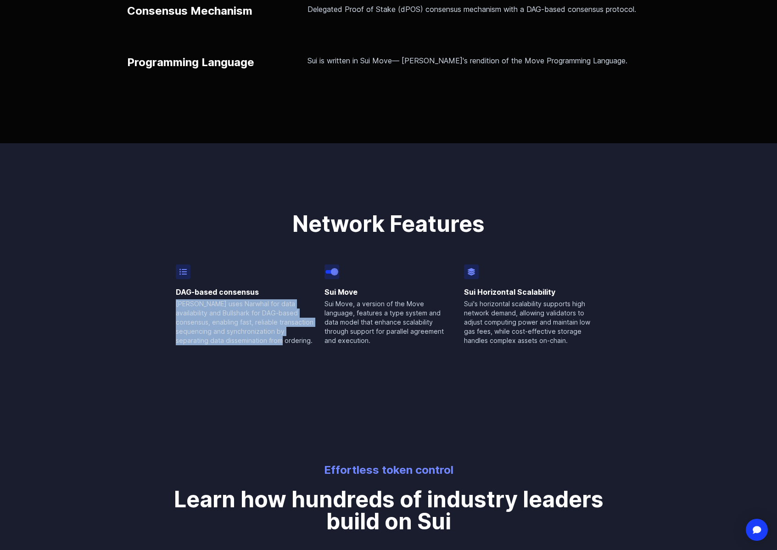
drag, startPoint x: 269, startPoint y: 343, endPoint x: 163, endPoint y: 304, distance: 112.2
copy p "Sui uses Narwhal for data availability and Bullshark for DAG-based consensus, e…"
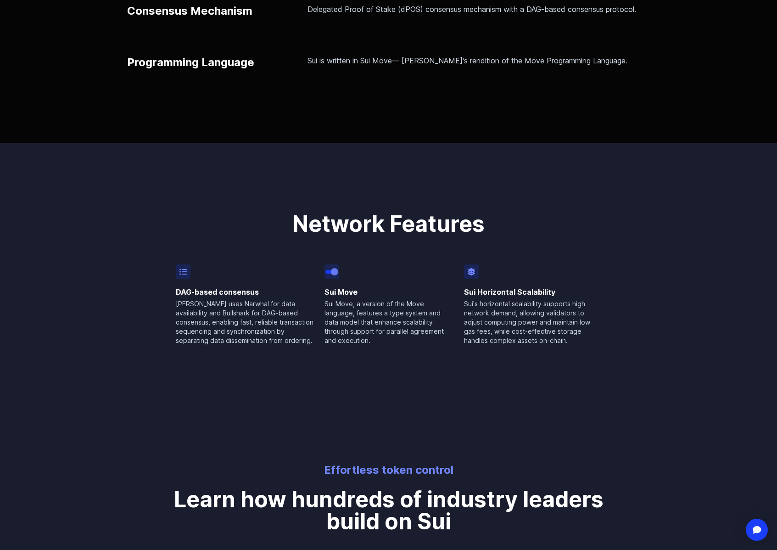
click at [381, 324] on p "Sui Move, a version of the Move language, features a type system and data model…" at bounding box center [389, 322] width 129 height 46
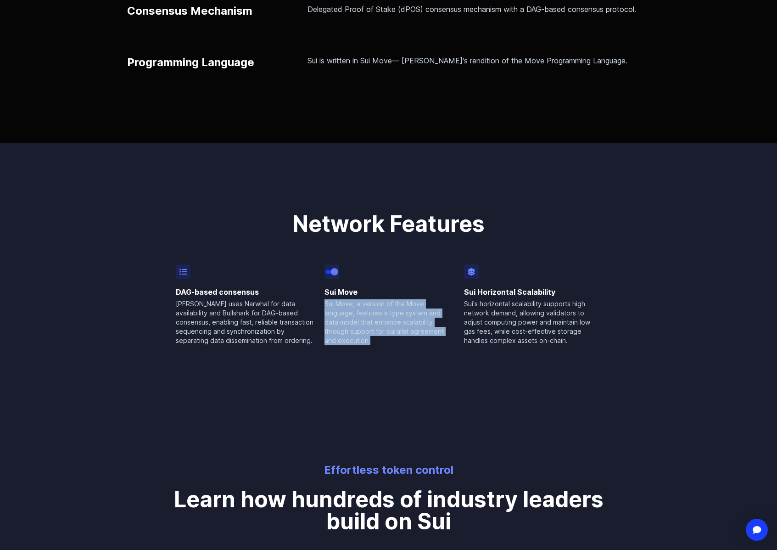
drag, startPoint x: 330, startPoint y: 304, endPoint x: 443, endPoint y: 332, distance: 116.2
click at [443, 332] on p "Sui Move, a version of the Move language, features a type system and data model…" at bounding box center [389, 322] width 129 height 46
copy p "Sui Move, a version of the Move language, features a type system and data model…"
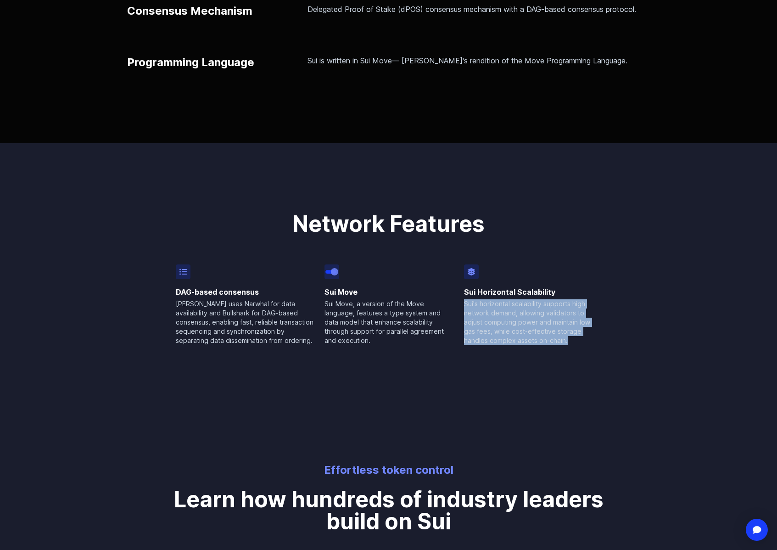
drag, startPoint x: 573, startPoint y: 342, endPoint x: 462, endPoint y: 304, distance: 116.8
click at [462, 304] on div "DAG-based consensus Sui uses Narwhal for data availability and Bullshark for DA…" at bounding box center [389, 305] width 426 height 81
copy p "Sui's horizontal scalability supports high network demand, allowing validators …"
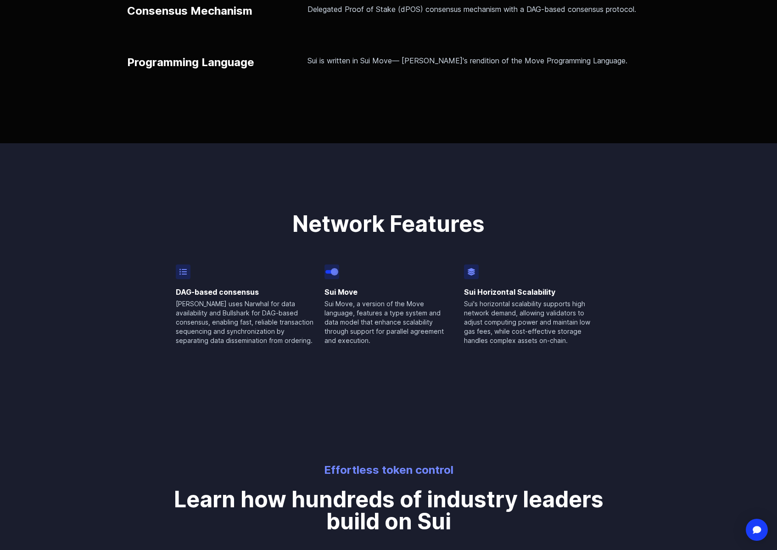
click at [541, 286] on div "Sui Horizontal Scalability Sui's horizontal scalability supports high network d…" at bounding box center [533, 305] width 138 height 81
drag, startPoint x: 497, startPoint y: 291, endPoint x: 464, endPoint y: 294, distance: 33.2
click at [464, 294] on h3 "Sui Horizontal Scalability" at bounding box center [533, 292] width 138 height 11
copy h3 "Sui Horizontal Scalability"
drag, startPoint x: 356, startPoint y: 294, endPoint x: 324, endPoint y: 294, distance: 31.7
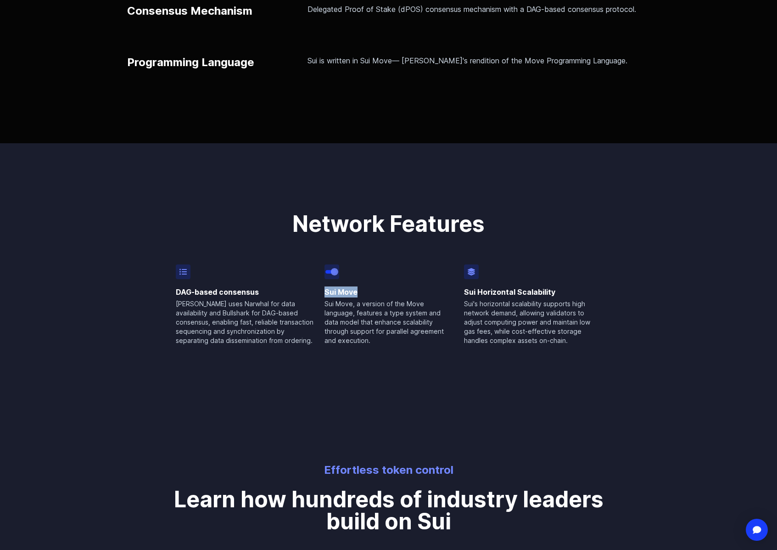
click at [325, 294] on h3 "Sui Move" at bounding box center [389, 292] width 129 height 11
copy h3 "Sui Move"
drag, startPoint x: 260, startPoint y: 292, endPoint x: 171, endPoint y: 294, distance: 89.6
click at [171, 294] on div "Network Features DAG-based consensus Sui uses Narwhal for data availability and…" at bounding box center [389, 244] width 441 height 202
copy h3 "DAG-based consensus"
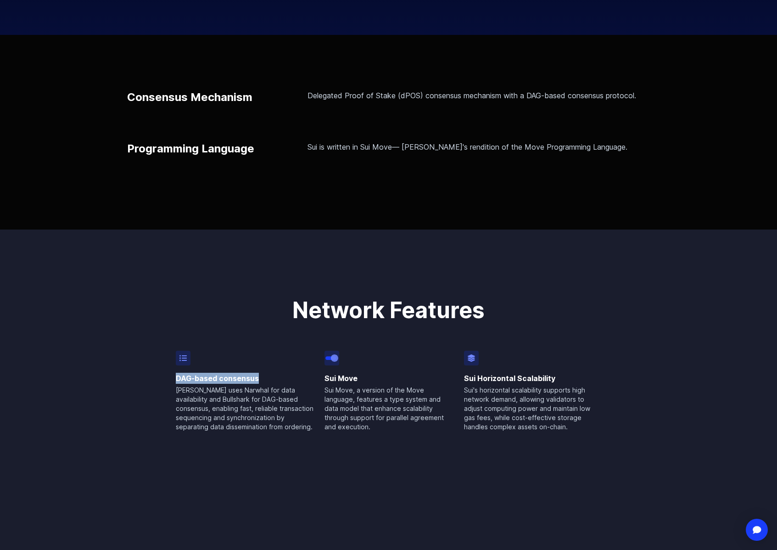
scroll to position [0, 0]
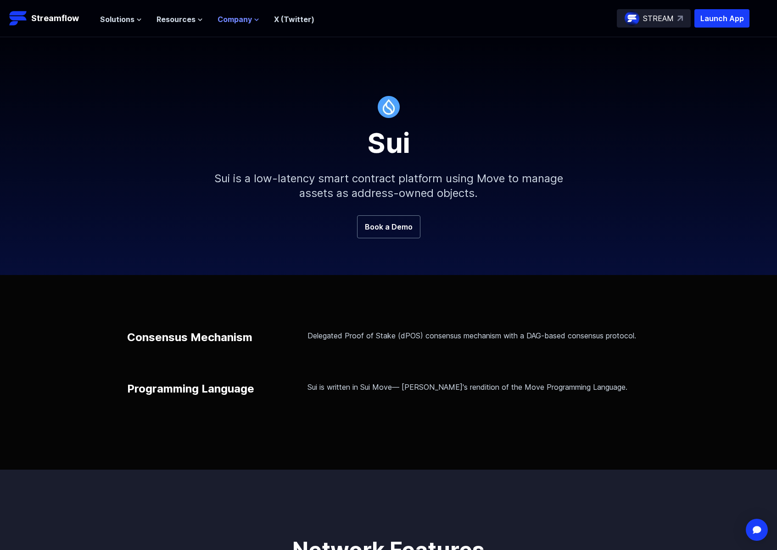
click at [238, 16] on span "Company" at bounding box center [235, 19] width 34 height 11
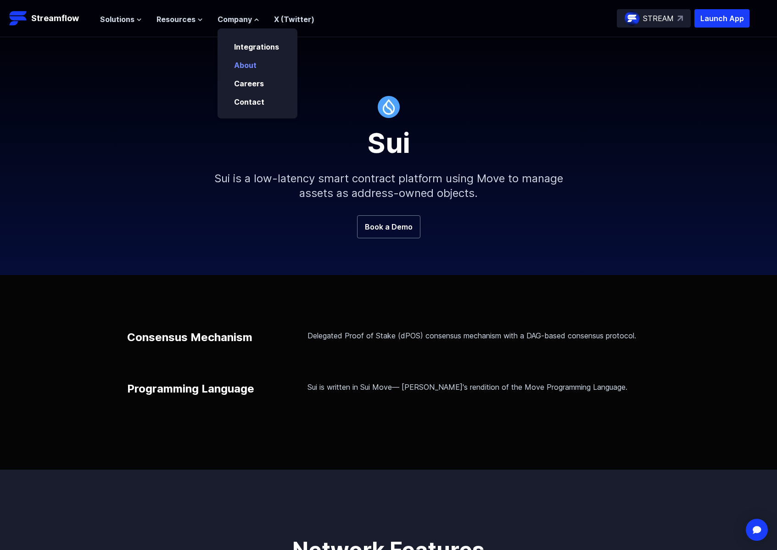
click at [252, 67] on link "About" at bounding box center [245, 65] width 23 height 9
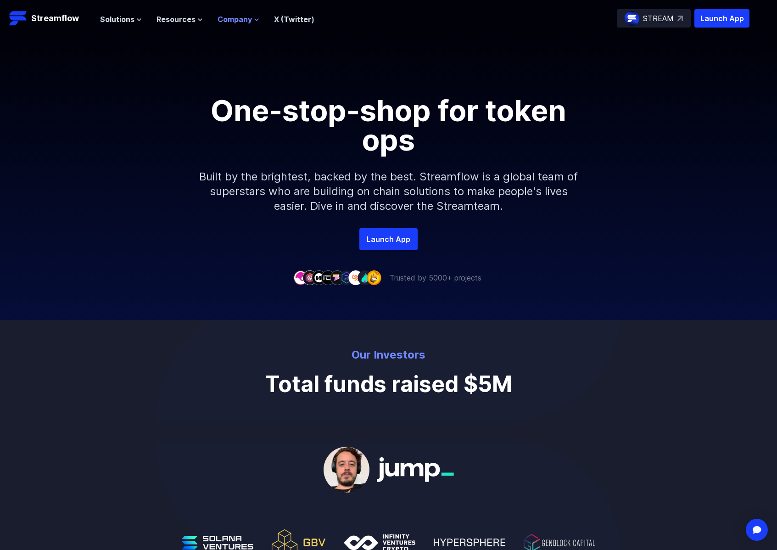
click at [233, 14] on span "Company" at bounding box center [235, 19] width 34 height 11
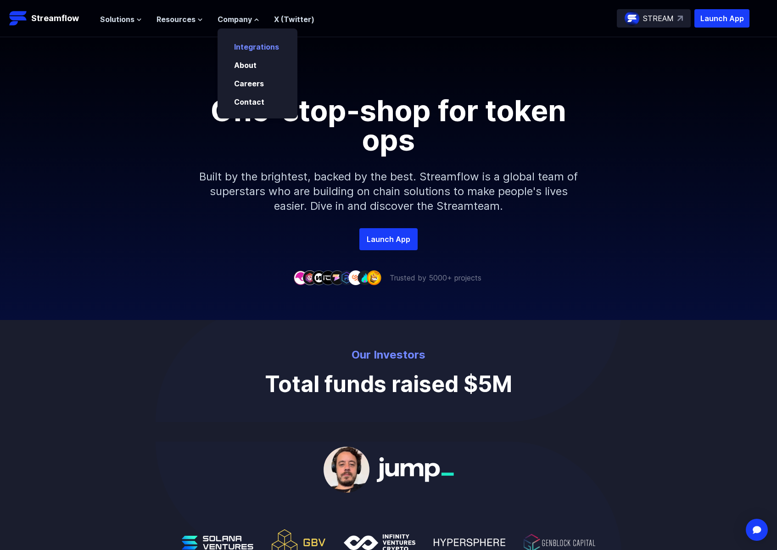
click at [245, 45] on link "Integrations" at bounding box center [256, 46] width 45 height 9
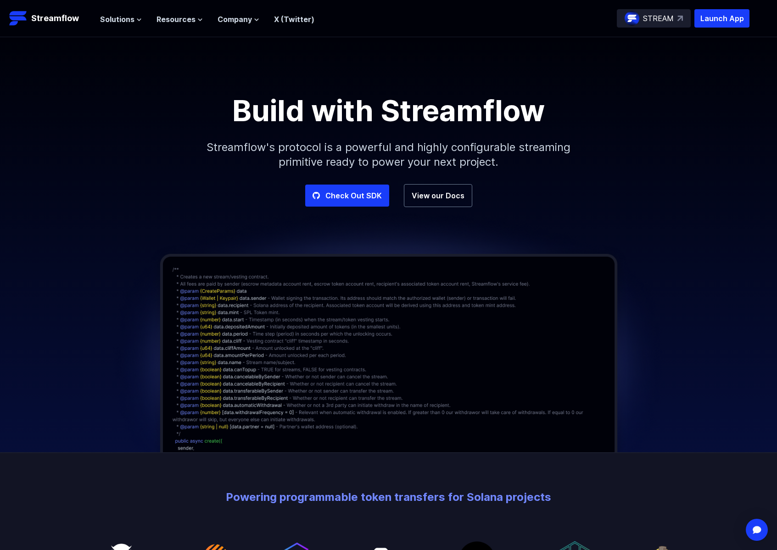
click at [249, 115] on h1 "Build with Streamflow" at bounding box center [388, 110] width 413 height 29
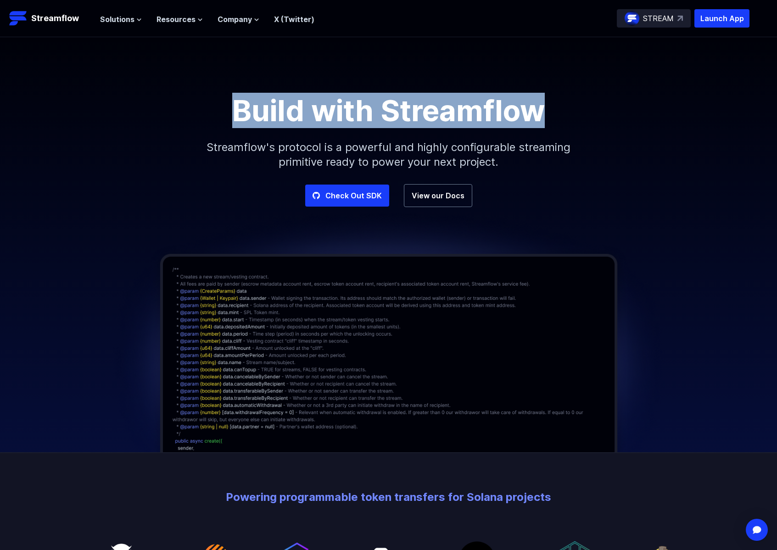
drag, startPoint x: 226, startPoint y: 111, endPoint x: 568, endPoint y: 112, distance: 342.1
click at [568, 112] on h1 "Build with Streamflow" at bounding box center [388, 110] width 413 height 29
copy h1 "Build with Streamflow"
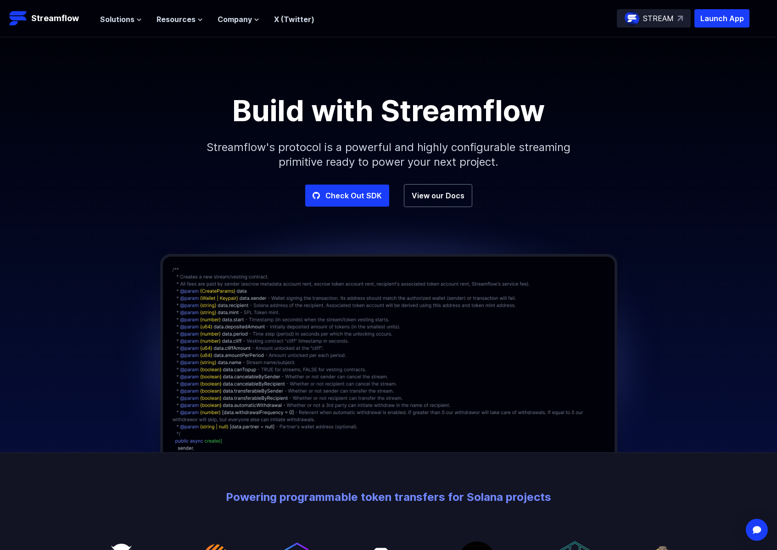
drag, startPoint x: 288, startPoint y: 147, endPoint x: 205, endPoint y: 142, distance: 82.8
click at [288, 147] on p "Streamflow's protocol is a powerful and highly configurable streaming primitive…" at bounding box center [389, 154] width 395 height 59
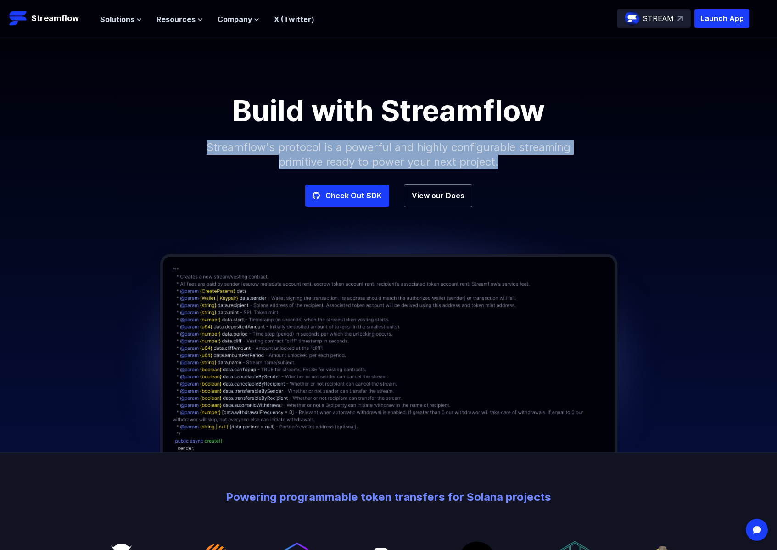
drag, startPoint x: 206, startPoint y: 145, endPoint x: 531, endPoint y: 159, distance: 325.0
click at [531, 159] on p "Streamflow's protocol is a powerful and highly configurable streaming primitive…" at bounding box center [389, 154] width 395 height 59
copy p "Streamflow's protocol is a powerful and highly configurable streaming primitive…"
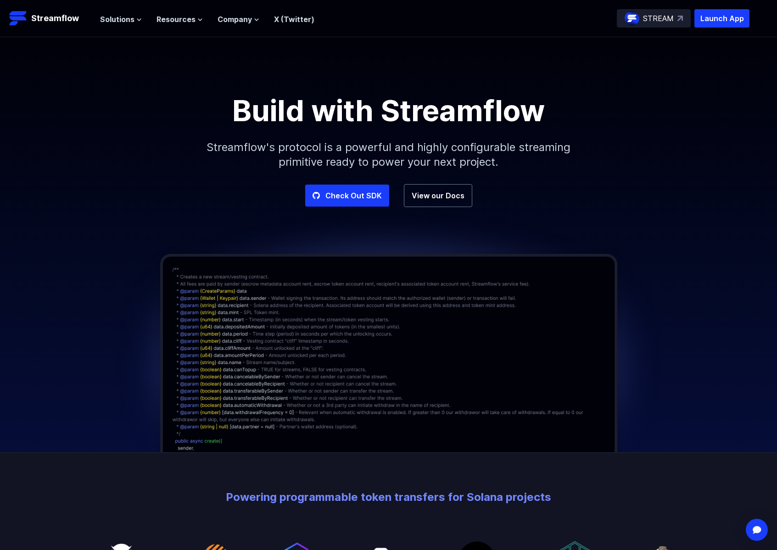
click at [647, 195] on div "Check Out SDK View our Docs" at bounding box center [388, 195] width 777 height 23
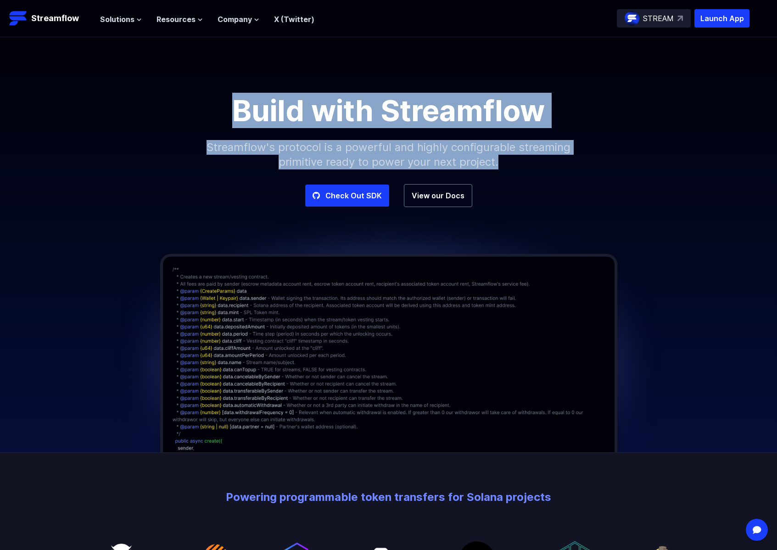
drag, startPoint x: 521, startPoint y: 168, endPoint x: 227, endPoint y: 99, distance: 302.0
click at [227, 98] on div "Build with Streamflow Streamflow's protocol is a powerful and highly configurab…" at bounding box center [388, 140] width 777 height 88
copy div "Build with Streamflow Streamflow's protocol is a powerful and highly configurab…"
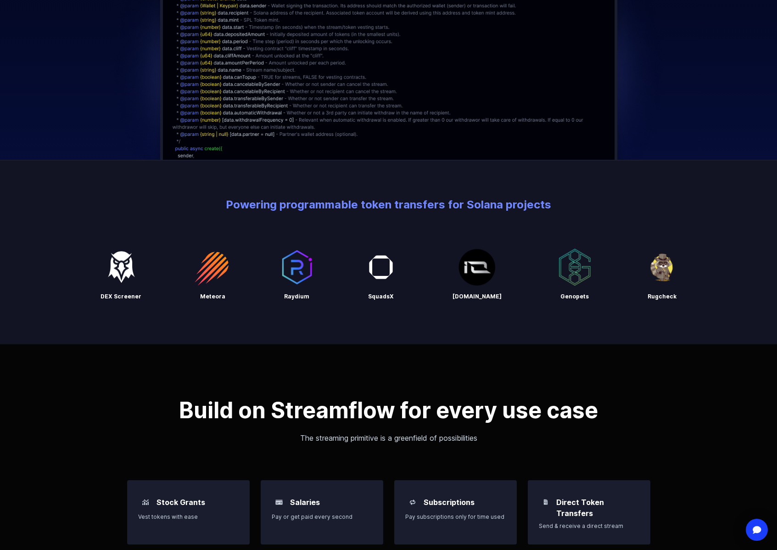
scroll to position [244, 0]
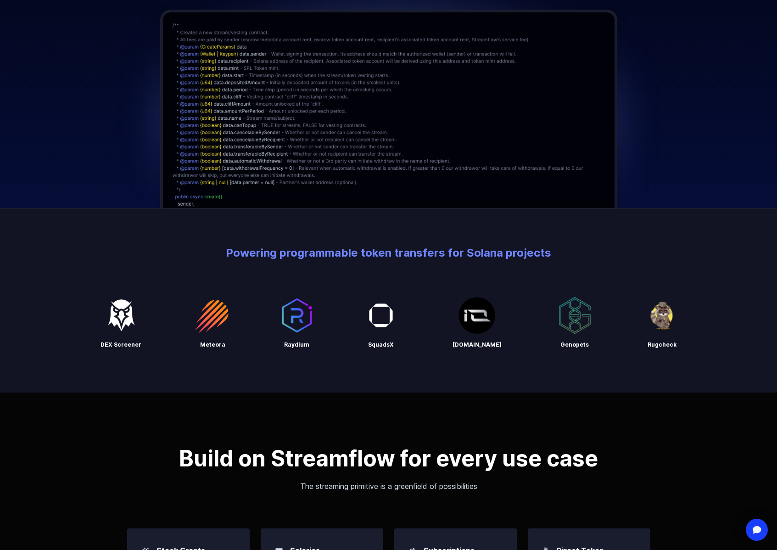
click at [186, 256] on h2 "Powering programmable token transfers for Solana projects" at bounding box center [388, 253] width 763 height 15
drag, startPoint x: 226, startPoint y: 249, endPoint x: 440, endPoint y: 254, distance: 214.5
click at [444, 253] on h2 "Powering programmable token transfers for Solana projects" at bounding box center [388, 253] width 763 height 15
copy h2 "Powering programmable token transfers"
click at [275, 260] on h2 "Powering programmable token transfers for Solana projects" at bounding box center [388, 253] width 763 height 15
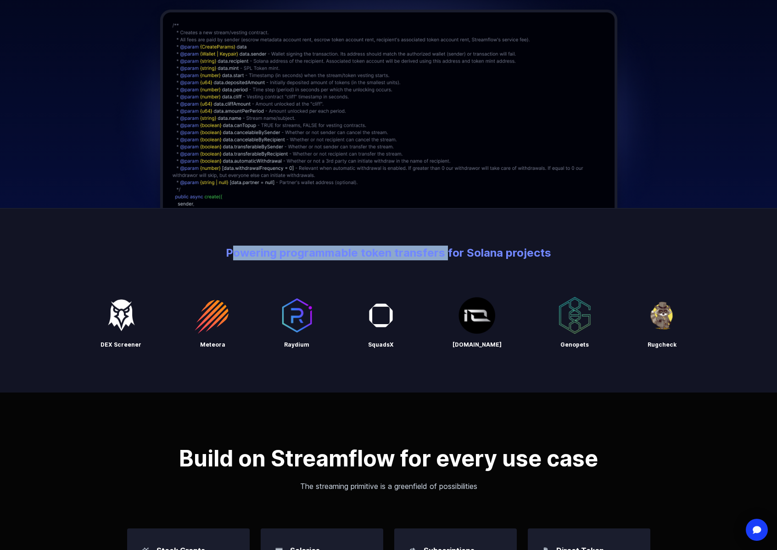
drag, startPoint x: 229, startPoint y: 249, endPoint x: 443, endPoint y: 251, distance: 214.0
click at [443, 251] on h2 "Powering programmable token transfers for Solana projects" at bounding box center [388, 253] width 763 height 15
copy h2 "Powering programmable token transfers"
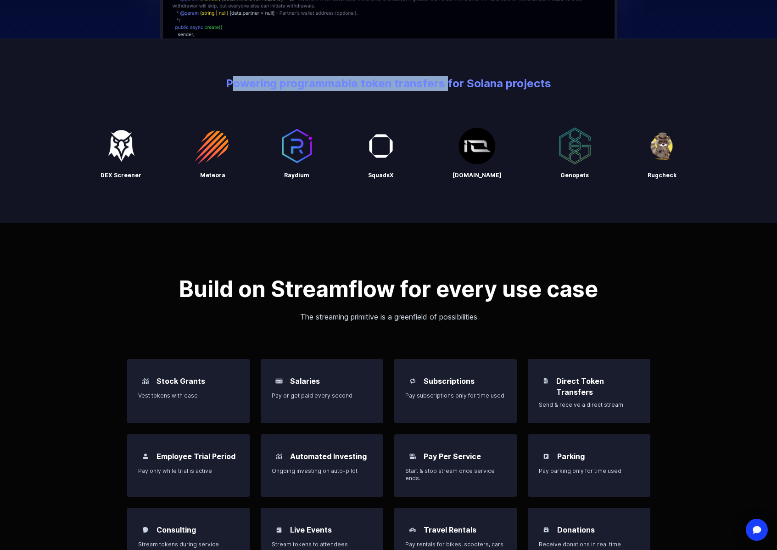
scroll to position [405, 0]
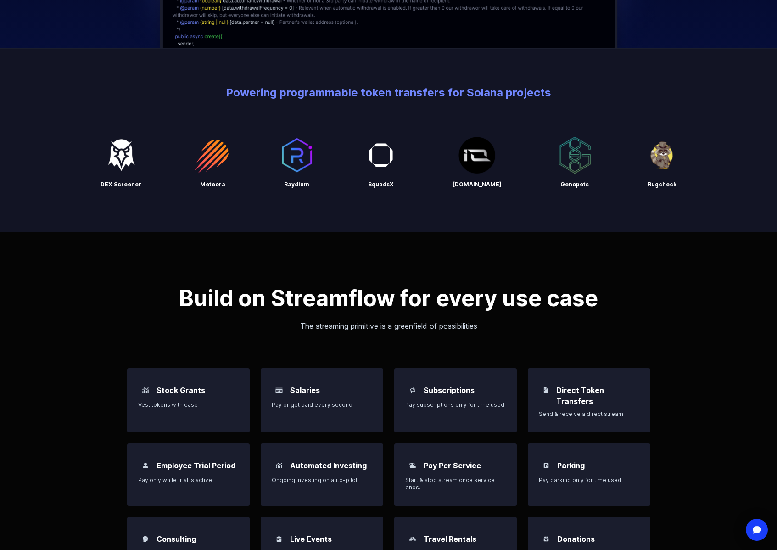
click at [212, 305] on h2 "Build on Streamflow for every use case" at bounding box center [389, 298] width 524 height 22
drag, startPoint x: 180, startPoint y: 296, endPoint x: 604, endPoint y: 301, distance: 424.4
click at [604, 301] on h2 "Build on Streamflow for every use case" at bounding box center [389, 298] width 524 height 22
copy h2 "Build on Streamflow for every use case"
click at [291, 330] on p "The streaming primitive is a greenfield of possibilities" at bounding box center [389, 326] width 524 height 11
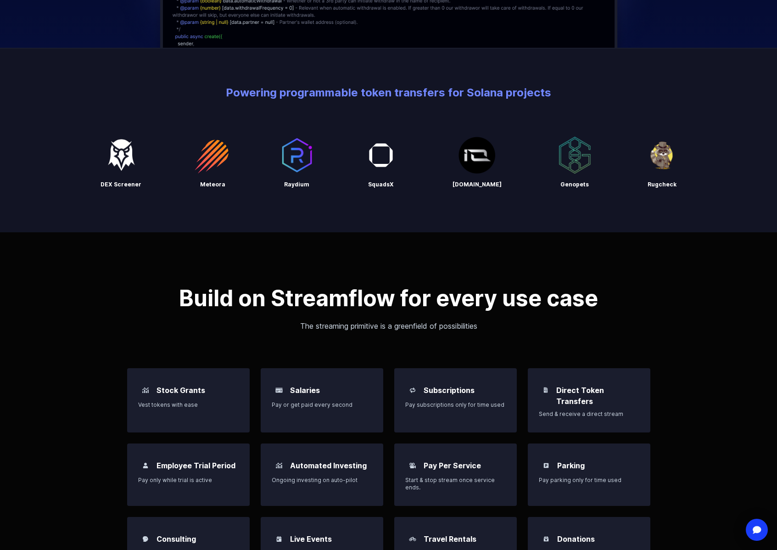
drag, startPoint x: 294, startPoint y: 324, endPoint x: 487, endPoint y: 323, distance: 192.4
click at [487, 323] on p "The streaming primitive is a greenfield of possibilities" at bounding box center [389, 326] width 524 height 11
copy p "The streaming primitive is a greenfield of possibilities"
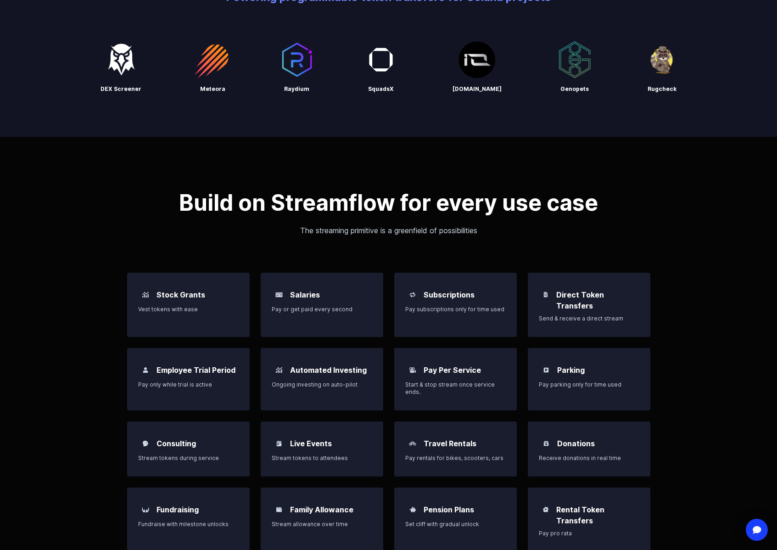
scroll to position [575, 0]
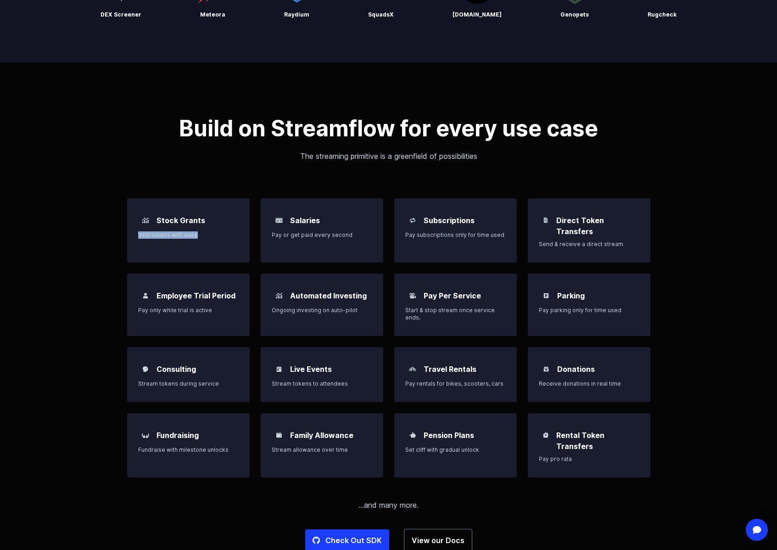
drag, startPoint x: 195, startPoint y: 236, endPoint x: 137, endPoint y: 237, distance: 57.4
click at [137, 237] on div "Stock Grants Vest tokens with ease" at bounding box center [188, 230] width 123 height 64
copy p "Vest tokens with ease"
drag, startPoint x: 358, startPoint y: 233, endPoint x: 270, endPoint y: 234, distance: 87.7
click at [272, 232] on p "Pay or get paid every second" at bounding box center [322, 234] width 101 height 7
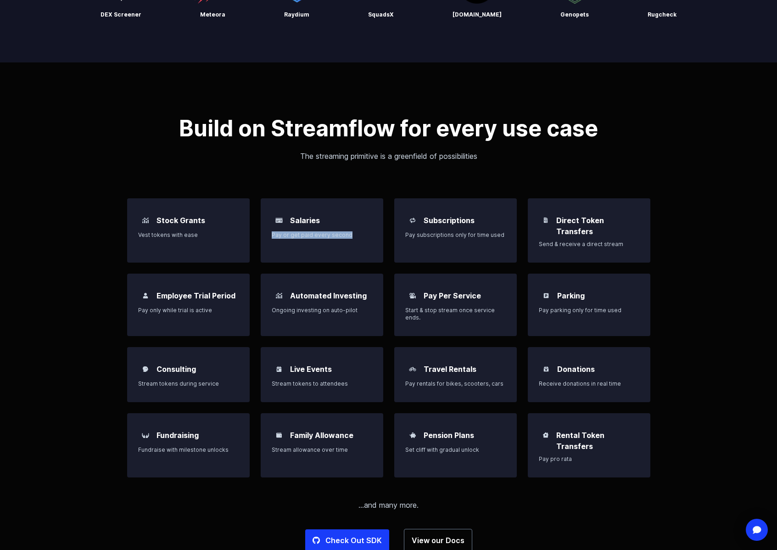
copy p "Pay or get paid every second"
drag, startPoint x: 501, startPoint y: 235, endPoint x: 394, endPoint y: 232, distance: 107.1
click at [394, 232] on div "Stock Grants Vest tokens with ease Salaries Pay or get paid every second Subscr…" at bounding box center [389, 337] width 524 height 279
copy p "Pay subscriptions only for time used"
drag, startPoint x: 629, startPoint y: 234, endPoint x: 507, endPoint y: 236, distance: 121.2
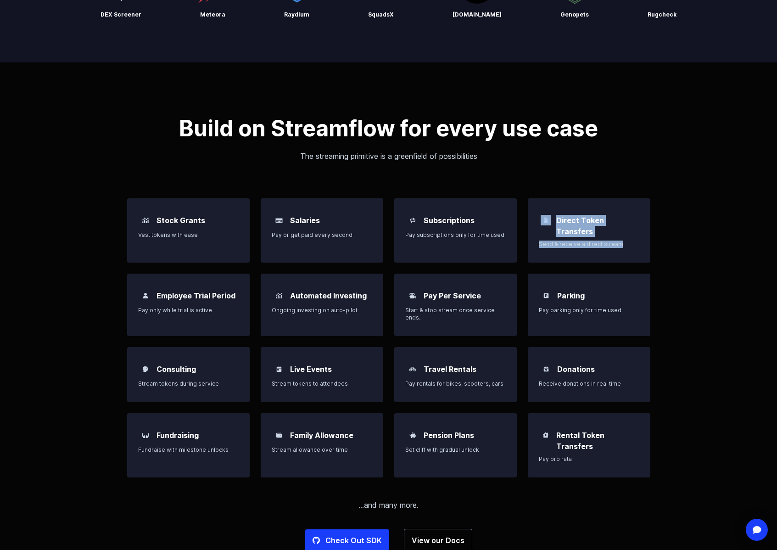
click at [507, 236] on div "Stock Grants Vest tokens with ease Salaries Pay or get paid every second Subscr…" at bounding box center [389, 337] width 524 height 279
click at [574, 240] on div "Direct Token Transfers Send & receive a direct stream" at bounding box center [589, 230] width 123 height 64
drag, startPoint x: 586, startPoint y: 238, endPoint x: 538, endPoint y: 235, distance: 47.9
click at [538, 235] on div "Direct Token Transfers Send & receive a direct stream" at bounding box center [589, 230] width 123 height 64
drag, startPoint x: 205, startPoint y: 301, endPoint x: 125, endPoint y: 298, distance: 80.5
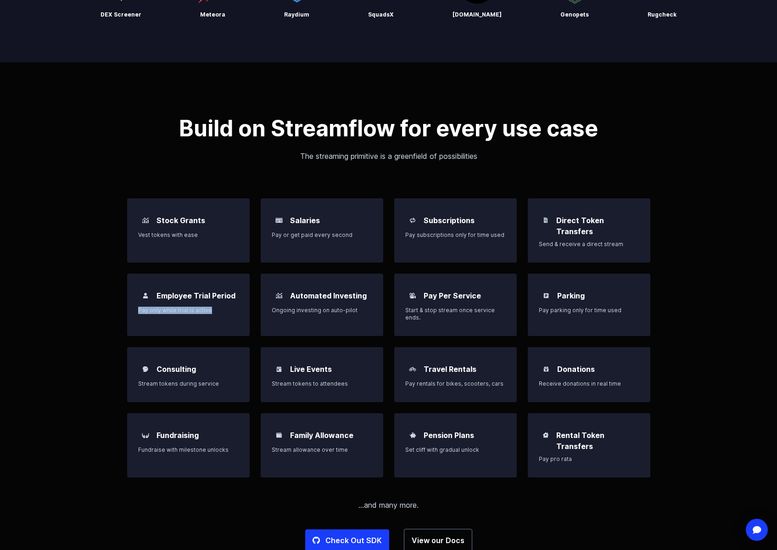
click at [125, 298] on div "Build on Streamflow for every use case The streaming primitive is a greenfield …" at bounding box center [388, 334] width 777 height 545
click at [210, 293] on div "Employee Trial Period" at bounding box center [188, 295] width 101 height 15
drag, startPoint x: 234, startPoint y: 287, endPoint x: 153, endPoint y: 282, distance: 81.0
click at [153, 288] on div "Employee Trial Period" at bounding box center [188, 295] width 101 height 15
drag, startPoint x: 291, startPoint y: 286, endPoint x: 366, endPoint y: 287, distance: 74.4
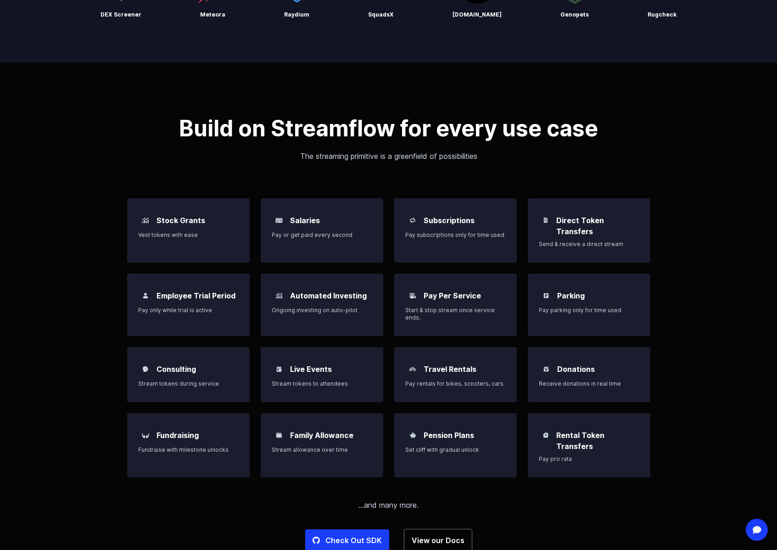
click at [366, 288] on div "Automated Investing" at bounding box center [322, 295] width 101 height 15
drag, startPoint x: 371, startPoint y: 304, endPoint x: 273, endPoint y: 301, distance: 97.9
click at [273, 307] on p "Ongoing investing on auto-pilot" at bounding box center [322, 310] width 101 height 7
drag, startPoint x: 426, startPoint y: 309, endPoint x: 405, endPoint y: 301, distance: 21.9
click at [406, 307] on p "Start & stop stream once service ends." at bounding box center [456, 314] width 101 height 15
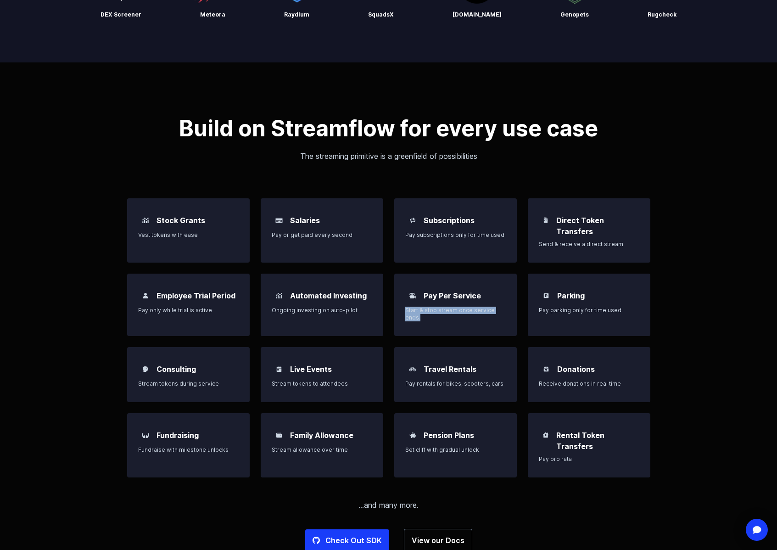
drag, startPoint x: 479, startPoint y: 285, endPoint x: 422, endPoint y: 281, distance: 57.1
click at [422, 288] on div "Pay Per Service" at bounding box center [456, 295] width 101 height 15
drag, startPoint x: 634, startPoint y: 301, endPoint x: 529, endPoint y: 299, distance: 105.2
click at [529, 299] on div "Parking Pay parking only for time used" at bounding box center [589, 305] width 123 height 62
drag, startPoint x: 590, startPoint y: 285, endPoint x: 555, endPoint y: 283, distance: 34.9
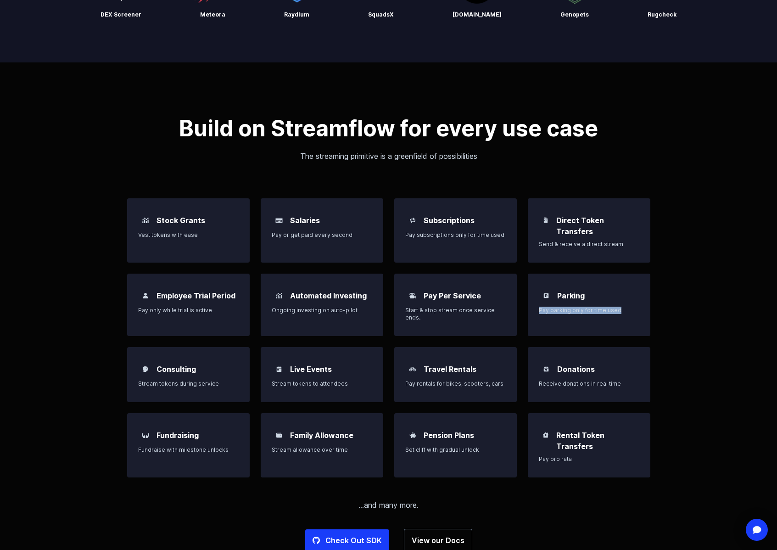
click at [555, 288] on div "Parking" at bounding box center [589, 295] width 101 height 15
drag, startPoint x: 198, startPoint y: 359, endPoint x: 157, endPoint y: 360, distance: 41.8
click at [157, 362] on div "Consulting" at bounding box center [188, 369] width 101 height 15
click at [170, 382] on div "Consulting Stream tokens during service" at bounding box center [188, 374] width 123 height 55
drag, startPoint x: 217, startPoint y: 376, endPoint x: 122, endPoint y: 370, distance: 95.2
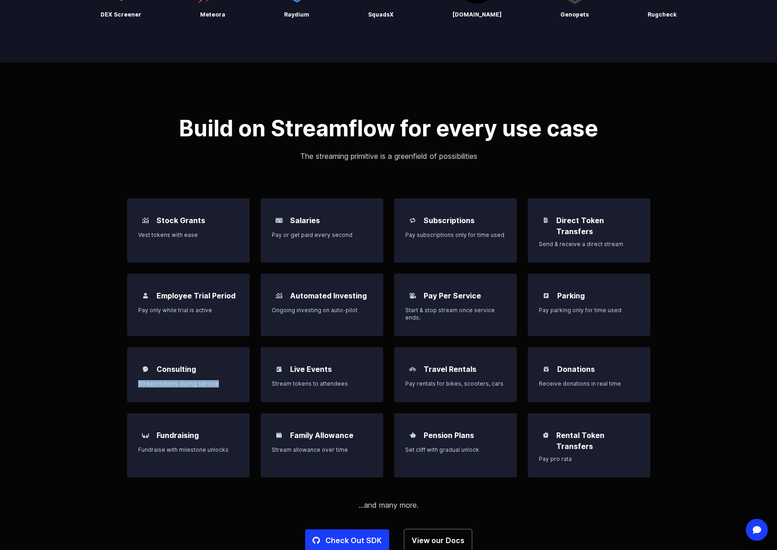
click at [122, 370] on div "Build on Streamflow for every use case The streaming primitive is a greenfield …" at bounding box center [388, 334] width 777 height 545
drag, startPoint x: 333, startPoint y: 360, endPoint x: 299, endPoint y: 361, distance: 34.5
click at [288, 362] on div "Live Events" at bounding box center [322, 369] width 101 height 15
click at [345, 371] on div "Live Events Stream tokens to attendees" at bounding box center [322, 375] width 101 height 26
drag, startPoint x: 348, startPoint y: 374, endPoint x: 271, endPoint y: 373, distance: 77.2
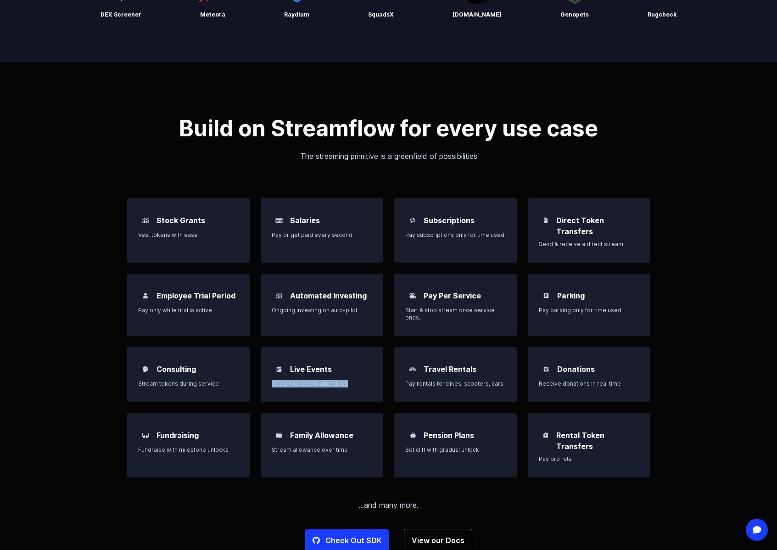
click at [272, 380] on p "Stream tokens to attendees" at bounding box center [322, 383] width 101 height 7
drag, startPoint x: 483, startPoint y: 359, endPoint x: 419, endPoint y: 356, distance: 64.4
click at [419, 362] on div "Travel Rentals" at bounding box center [456, 369] width 101 height 15
drag, startPoint x: 504, startPoint y: 375, endPoint x: 406, endPoint y: 375, distance: 98.3
click at [406, 380] on p "Pay rentals for bikes, scooters, cars" at bounding box center [456, 383] width 101 height 7
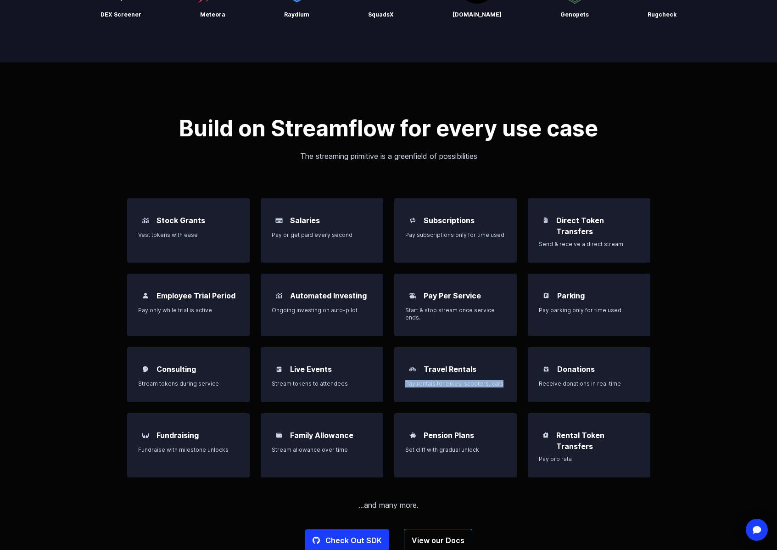
drag, startPoint x: 600, startPoint y: 363, endPoint x: 560, endPoint y: 359, distance: 40.1
click at [560, 362] on div "Donations" at bounding box center [589, 369] width 101 height 15
click at [559, 364] on h3 "Donations" at bounding box center [577, 369] width 38 height 11
drag, startPoint x: 558, startPoint y: 358, endPoint x: 601, endPoint y: 357, distance: 42.3
click at [601, 362] on div "Donations" at bounding box center [589, 369] width 101 height 15
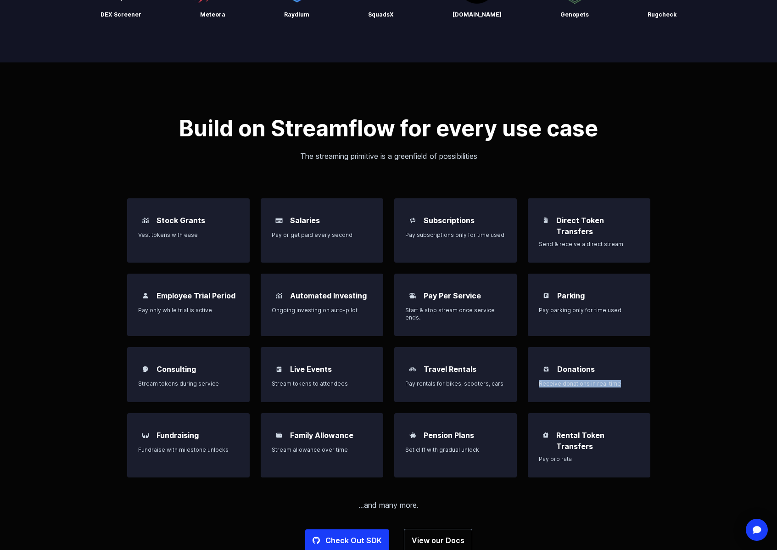
drag, startPoint x: 624, startPoint y: 377, endPoint x: 540, endPoint y: 377, distance: 84.0
click at [540, 380] on p "Receive donations in real time" at bounding box center [589, 383] width 101 height 7
click at [600, 442] on h3 "Rental Token Transfers" at bounding box center [598, 441] width 83 height 22
drag, startPoint x: 597, startPoint y: 439, endPoint x: 556, endPoint y: 426, distance: 42.8
click at [556, 428] on div "Rental Token Transfers" at bounding box center [589, 440] width 101 height 24
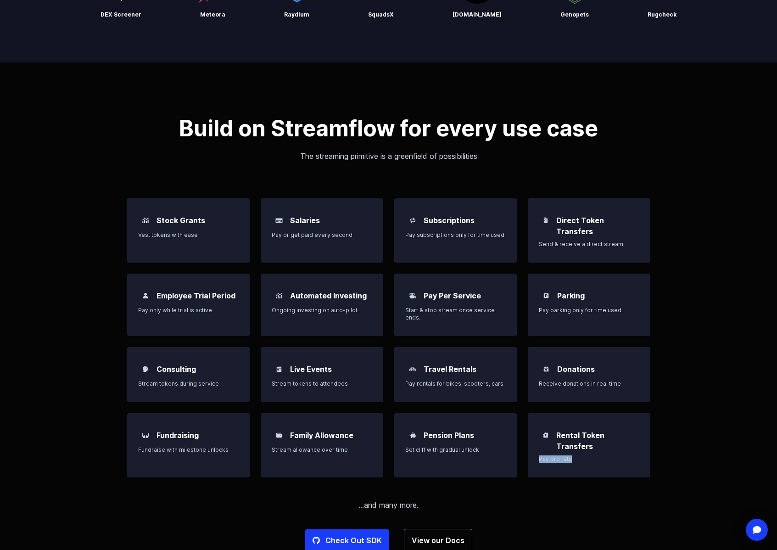
drag, startPoint x: 574, startPoint y: 451, endPoint x: 540, endPoint y: 451, distance: 33.5
click at [540, 456] on p "Pay pro rata" at bounding box center [589, 459] width 101 height 7
drag, startPoint x: 480, startPoint y: 439, endPoint x: 396, endPoint y: 442, distance: 83.6
click at [396, 442] on div "Pension Plans Set cliff with gradual unlock" at bounding box center [455, 445] width 123 height 64
drag, startPoint x: 463, startPoint y: 428, endPoint x: 190, endPoint y: 416, distance: 273.9
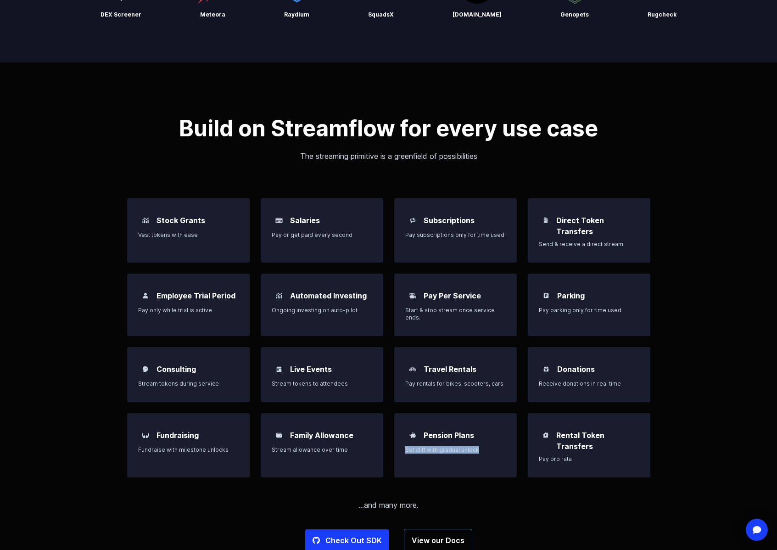
click at [423, 428] on div "Pension Plans" at bounding box center [456, 435] width 101 height 15
drag, startPoint x: 354, startPoint y: 426, endPoint x: 287, endPoint y: 427, distance: 66.6
click at [287, 428] on div "Family Allowance" at bounding box center [322, 435] width 101 height 15
drag, startPoint x: 347, startPoint y: 441, endPoint x: 272, endPoint y: 440, distance: 75.3
click at [272, 446] on p "Stream allowance over time" at bounding box center [322, 449] width 101 height 7
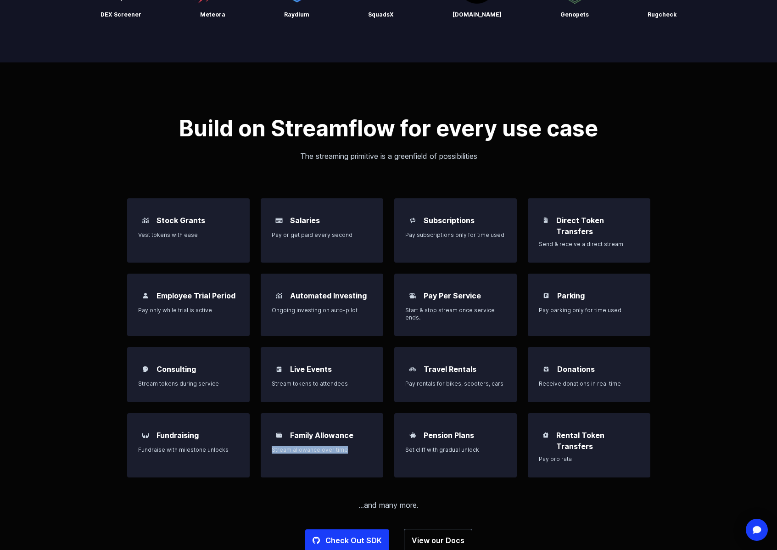
drag, startPoint x: 198, startPoint y: 427, endPoint x: 156, endPoint y: 428, distance: 42.3
click at [156, 428] on div "Fundraising" at bounding box center [188, 435] width 101 height 15
click at [208, 446] on p "Fundraise with milestone unlocks" at bounding box center [188, 449] width 101 height 7
drag, startPoint x: 224, startPoint y: 442, endPoint x: 138, endPoint y: 441, distance: 85.4
click at [140, 446] on p "Fundraise with milestone unlocks" at bounding box center [188, 449] width 101 height 7
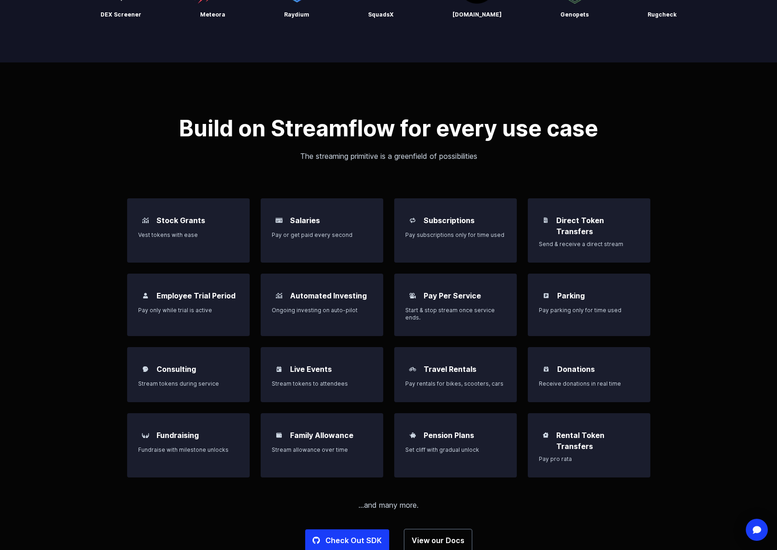
click at [222, 433] on div "Fundraising Fundraise with milestone unlocks" at bounding box center [188, 441] width 101 height 26
drag, startPoint x: 225, startPoint y: 439, endPoint x: 136, endPoint y: 444, distance: 88.8
click at [135, 444] on div "Fundraising Fundraise with milestone unlocks" at bounding box center [188, 445] width 123 height 64
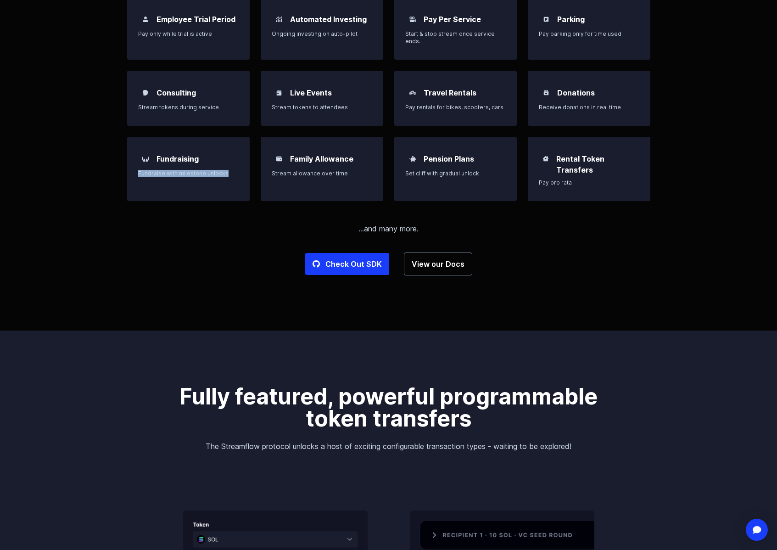
scroll to position [850, 0]
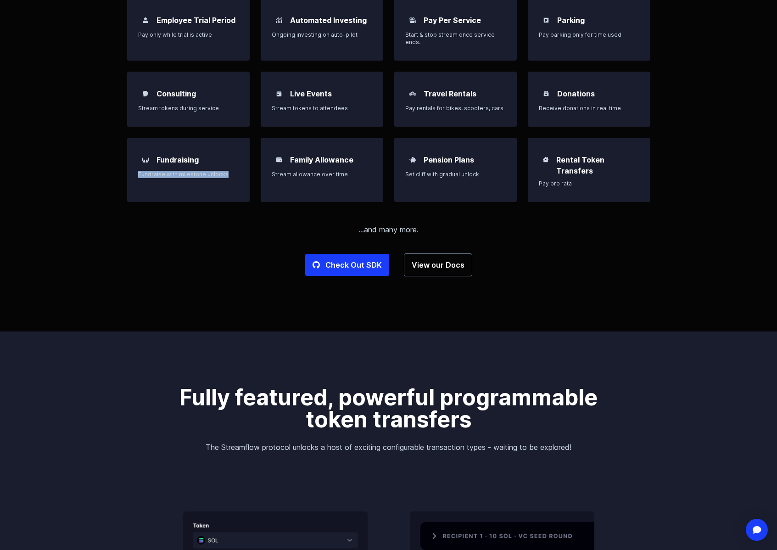
drag, startPoint x: 218, startPoint y: 384, endPoint x: 467, endPoint y: 410, distance: 250.2
click at [292, 415] on h2 "Fully featured, powerful programmable token transfers" at bounding box center [389, 409] width 426 height 44
drag, startPoint x: 202, startPoint y: 436, endPoint x: 584, endPoint y: 442, distance: 382.1
click at [584, 442] on p "The Streamflow protocol unlocks a host of exciting configurable transaction typ…" at bounding box center [389, 447] width 426 height 11
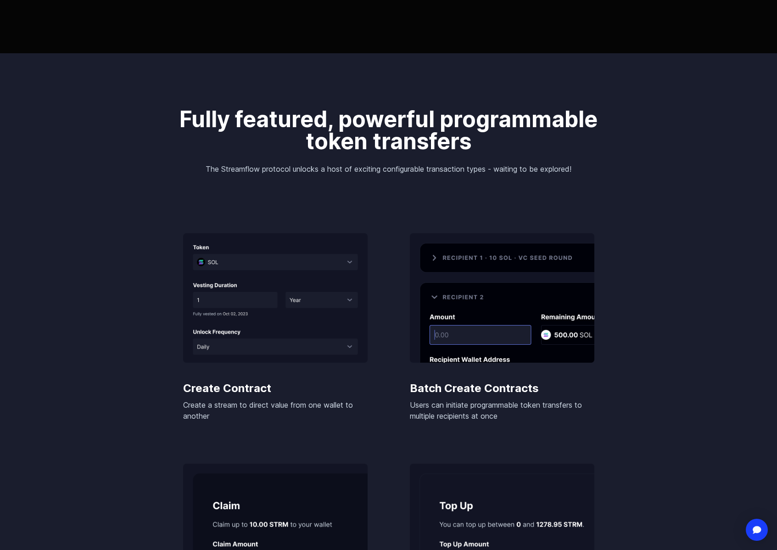
scroll to position [1147, 0]
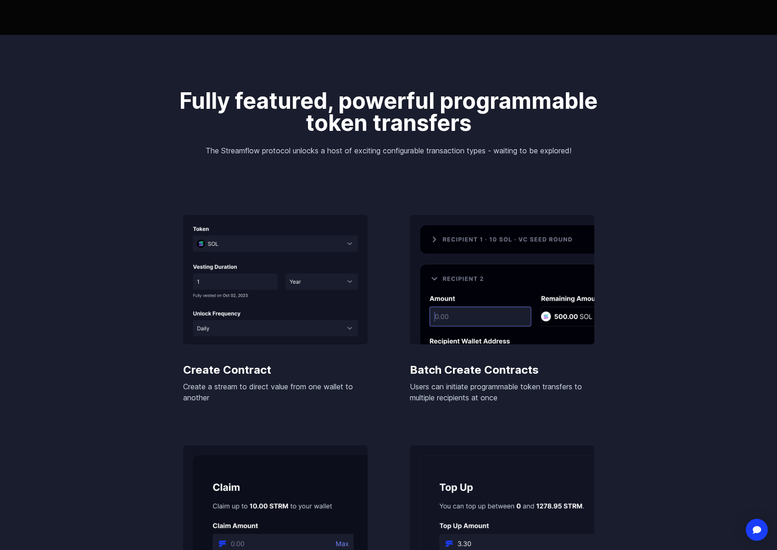
drag, startPoint x: 267, startPoint y: 258, endPoint x: 708, endPoint y: 356, distance: 451.3
click at [708, 356] on body "Streamflow Launch App STREAM Solutions Overview Streamflow features an all-in-o…" at bounding box center [388, 239] width 777 height 2772
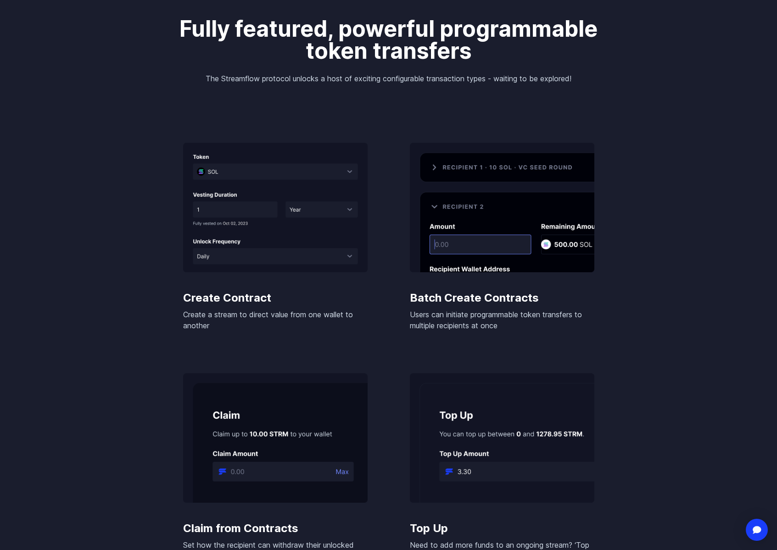
scroll to position [1154, 0]
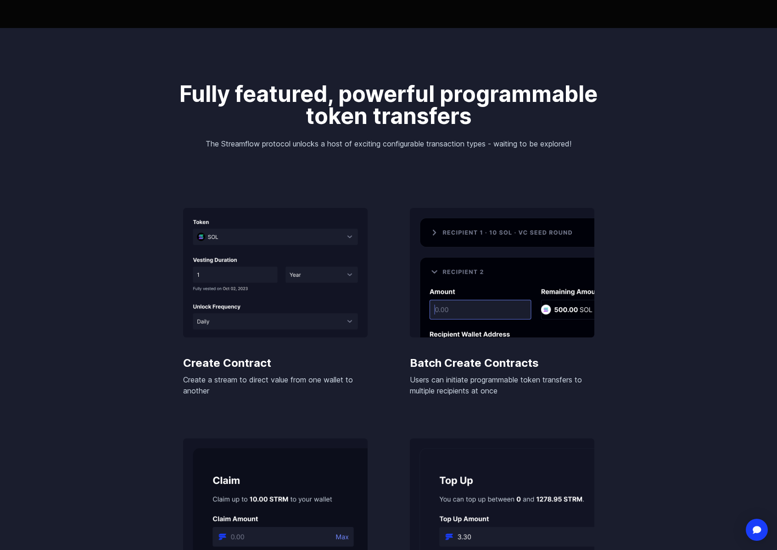
click at [288, 269] on img at bounding box center [275, 273] width 185 height 130
click at [54, 216] on body "Streamflow Launch App STREAM Solutions Overview Streamflow features an all-in-o…" at bounding box center [388, 232] width 777 height 2772
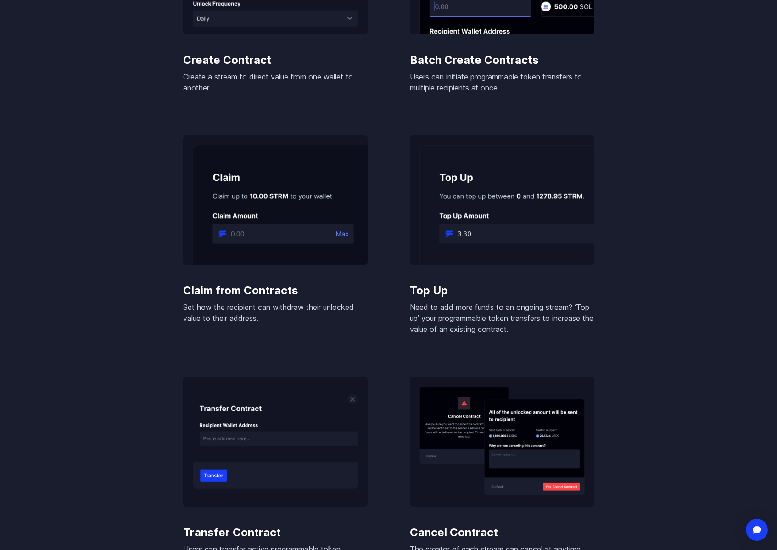
scroll to position [1185, 0]
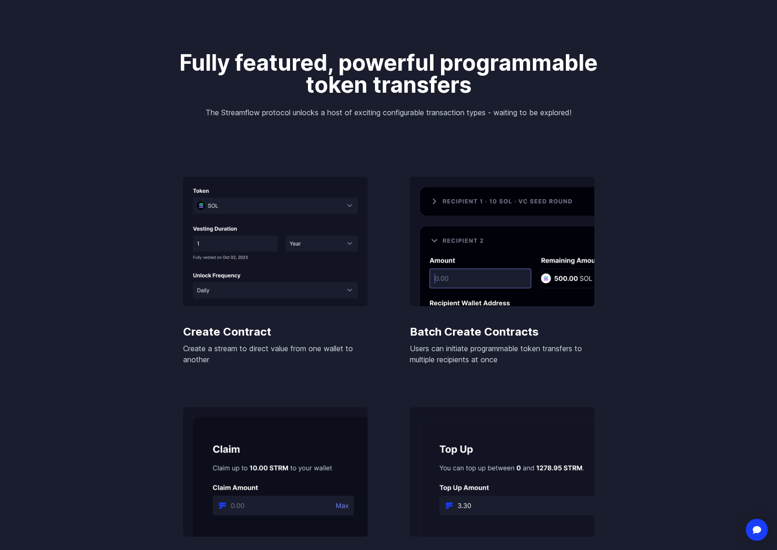
click at [265, 325] on h3 "Create Contract" at bounding box center [275, 332] width 185 height 15
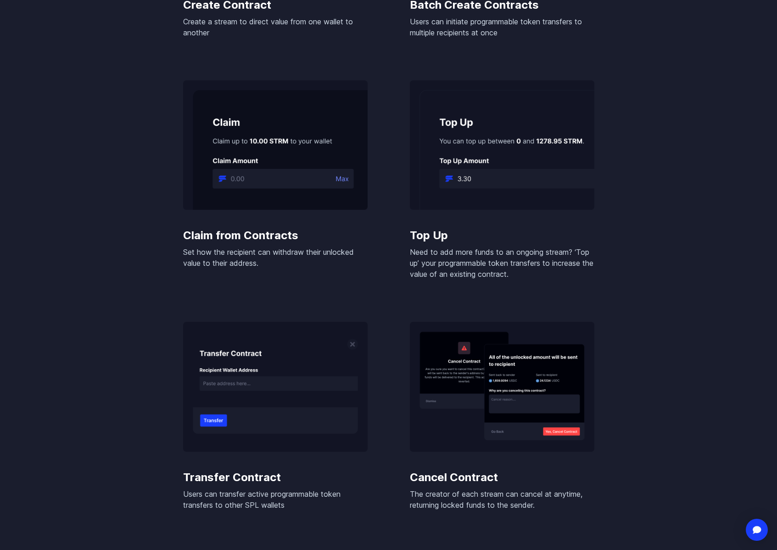
scroll to position [1494, 0]
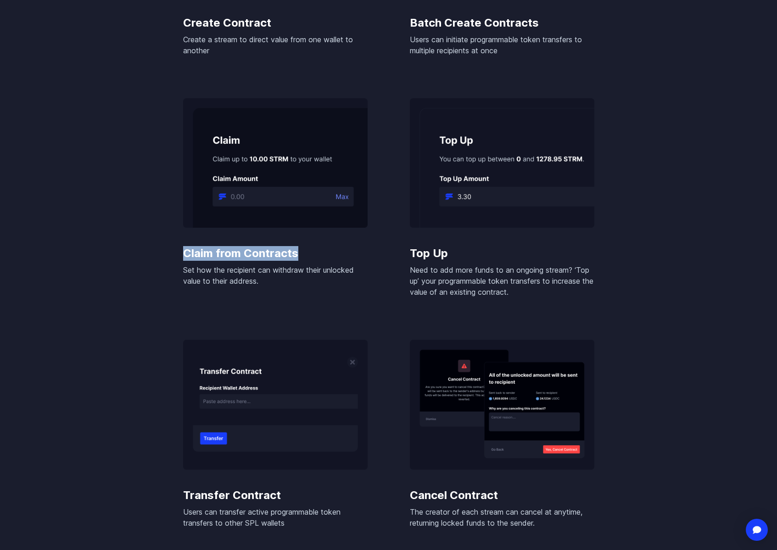
drag, startPoint x: 181, startPoint y: 241, endPoint x: 305, endPoint y: 244, distance: 124.5
click at [305, 244] on div "Claim from Contracts Set how the recipient can withdraw their unlocked value to…" at bounding box center [275, 205] width 199 height 214
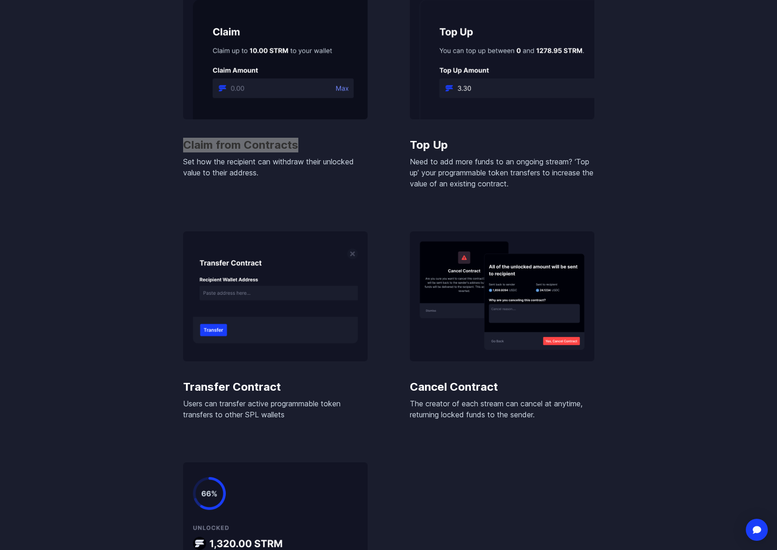
scroll to position [1584, 0]
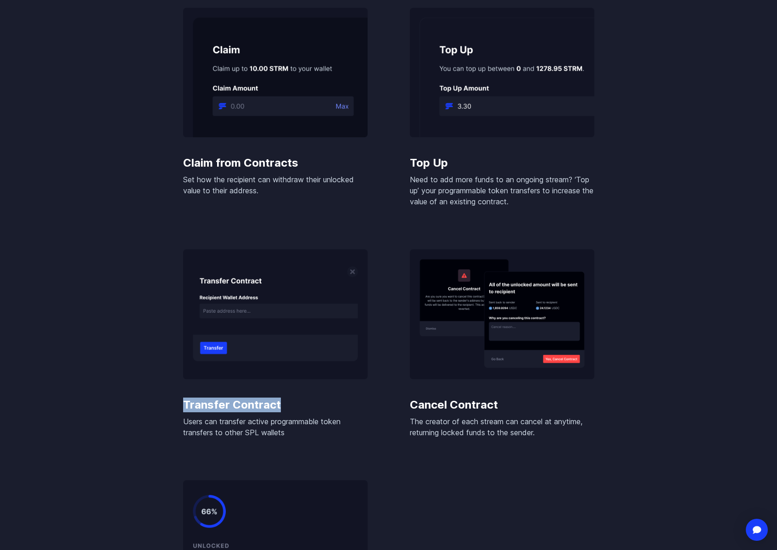
drag, startPoint x: 230, startPoint y: 395, endPoint x: 175, endPoint y: 397, distance: 55.1
click at [175, 397] on div "Fully featured, powerful programmable token transfers The Streamflow protocol u…" at bounding box center [389, 155] width 441 height 1116
drag, startPoint x: 510, startPoint y: 397, endPoint x: 491, endPoint y: 399, distance: 18.4
click at [491, 399] on h3 "Cancel Contract" at bounding box center [502, 405] width 185 height 15
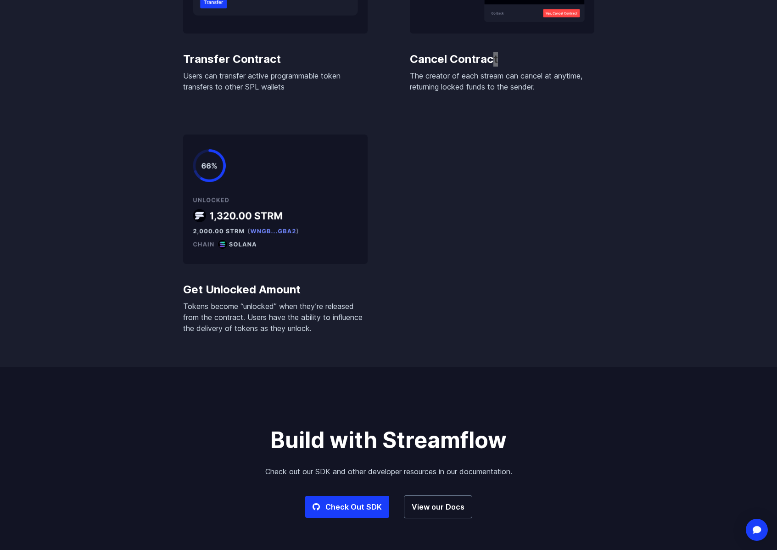
scroll to position [1921, 0]
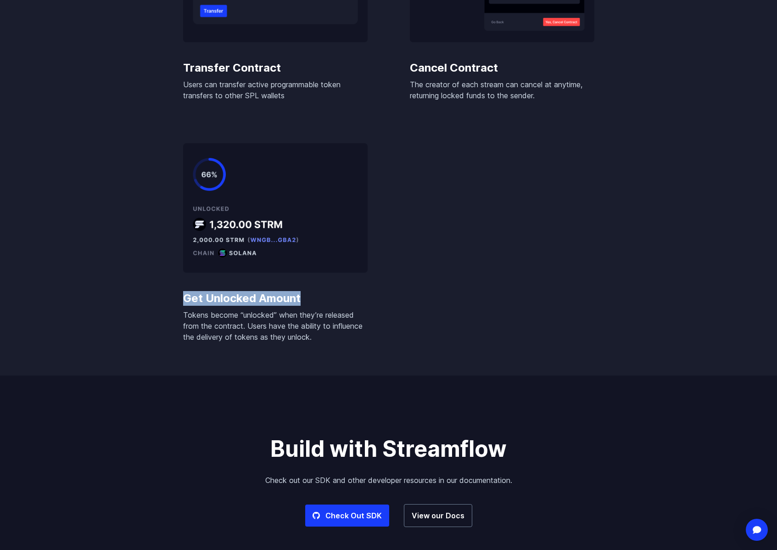
drag, startPoint x: 307, startPoint y: 292, endPoint x: 173, endPoint y: 287, distance: 134.2
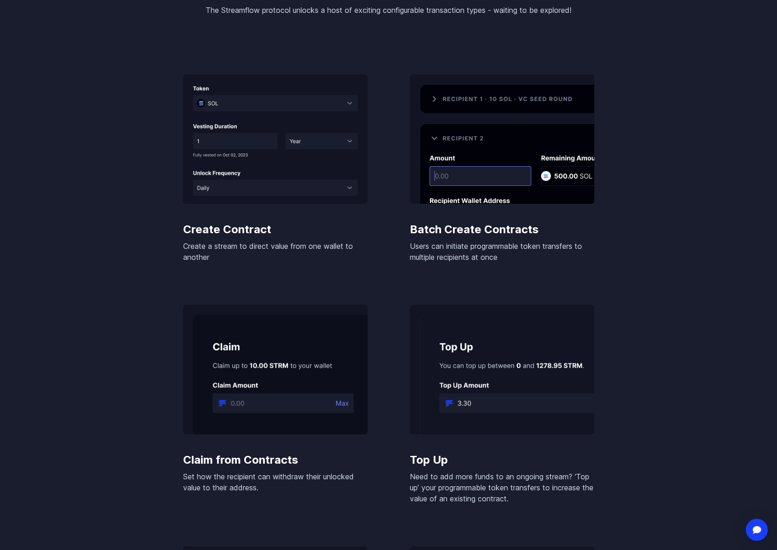
scroll to position [1100, 0]
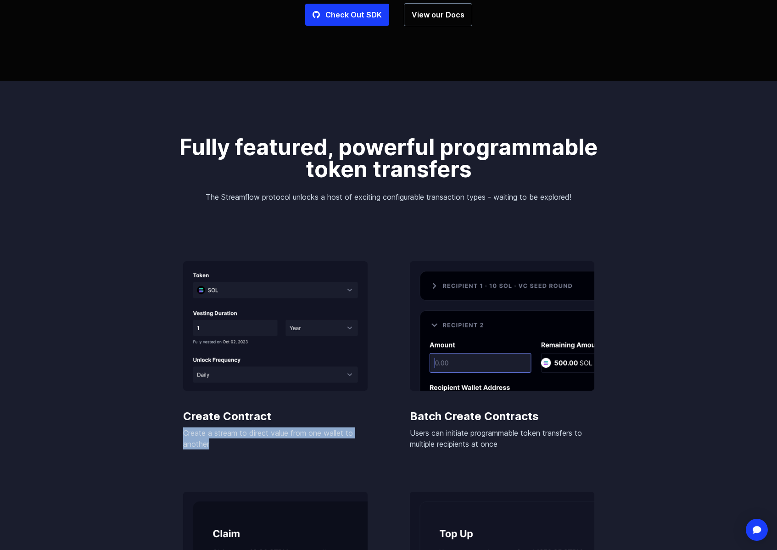
drag, startPoint x: 207, startPoint y: 435, endPoint x: 179, endPoint y: 420, distance: 32.5
click at [178, 420] on div "Create Contract Create a stream to direct value from one wallet to another" at bounding box center [275, 362] width 199 height 203
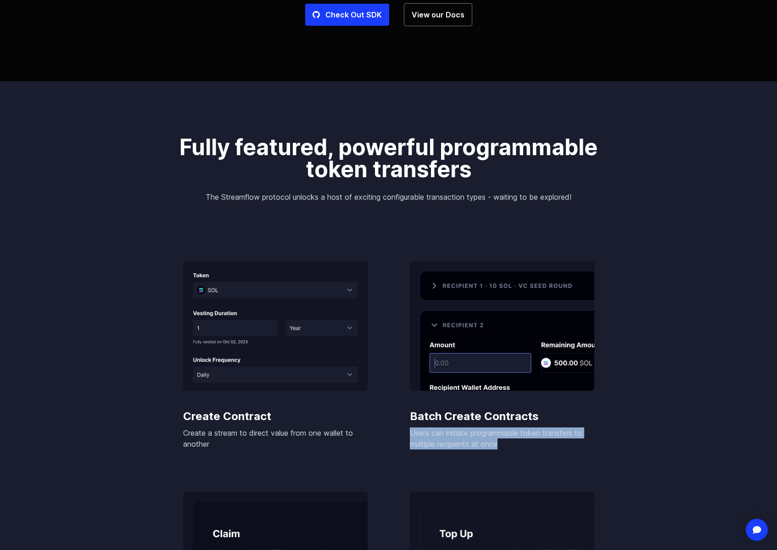
drag, startPoint x: 465, startPoint y: 431, endPoint x: 393, endPoint y: 422, distance: 72.7
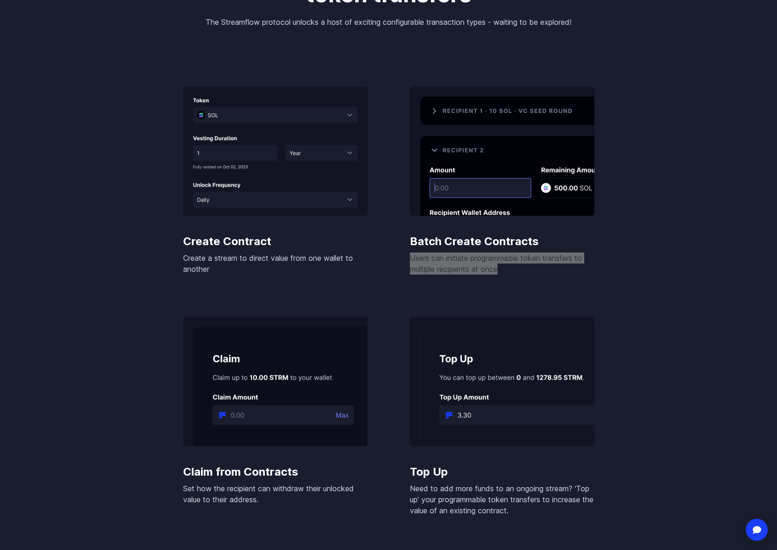
scroll to position [1326, 0]
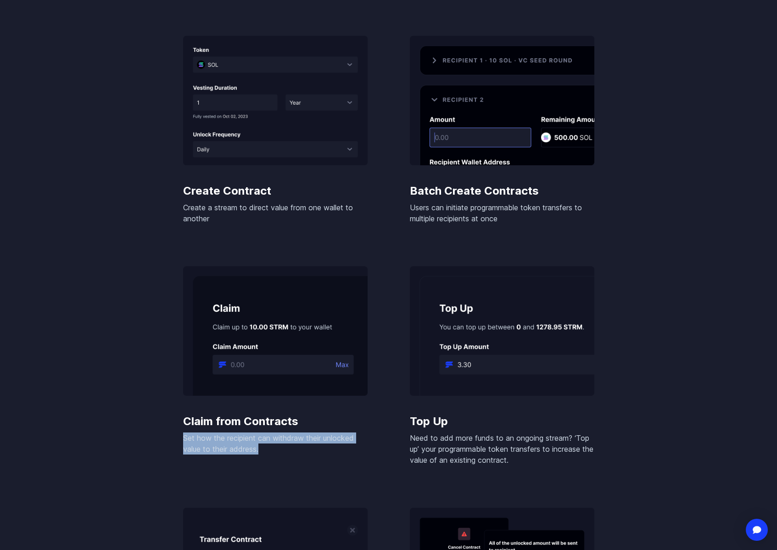
drag, startPoint x: 268, startPoint y: 443, endPoint x: 178, endPoint y: 427, distance: 91.5
click at [178, 427] on div "Claim from Contracts Set how the recipient can withdraw their unlocked value to…" at bounding box center [275, 373] width 199 height 214
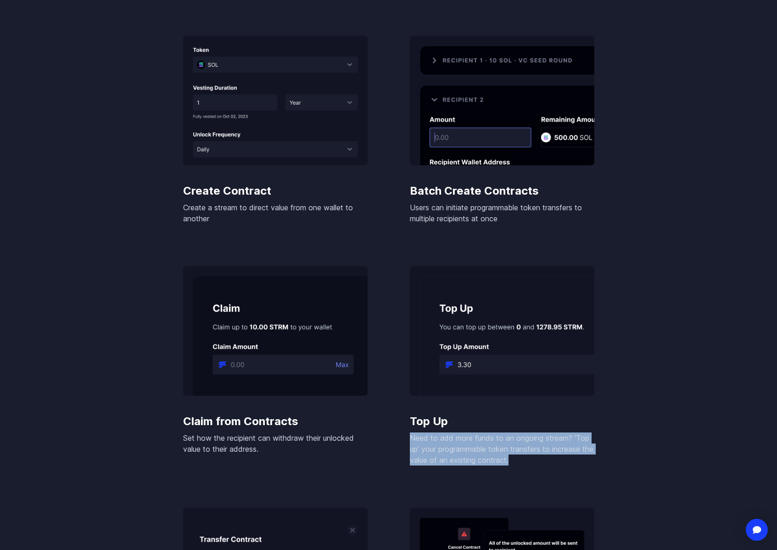
drag, startPoint x: 540, startPoint y: 453, endPoint x: 394, endPoint y: 425, distance: 147.9
click at [394, 425] on div "Create Contract Create a stream to direct value from one wallet to another Batc…" at bounding box center [389, 494] width 426 height 917
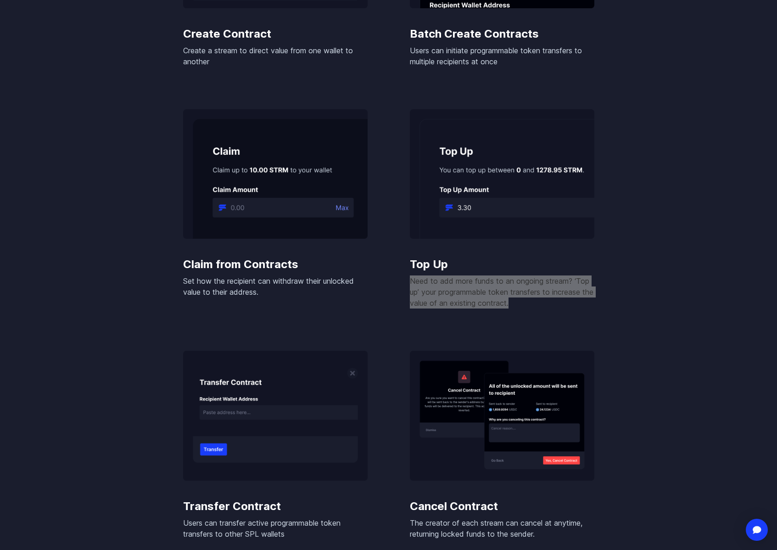
scroll to position [1534, 0]
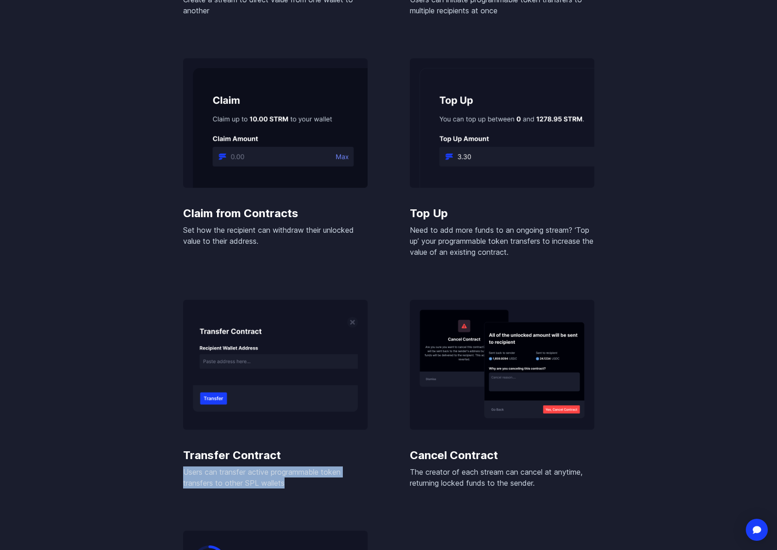
drag, startPoint x: 293, startPoint y: 475, endPoint x: 170, endPoint y: 461, distance: 123.5
click at [170, 461] on div "Fully featured, powerful programmable token transfers The Streamflow protocol u…" at bounding box center [389, 206] width 441 height 1116
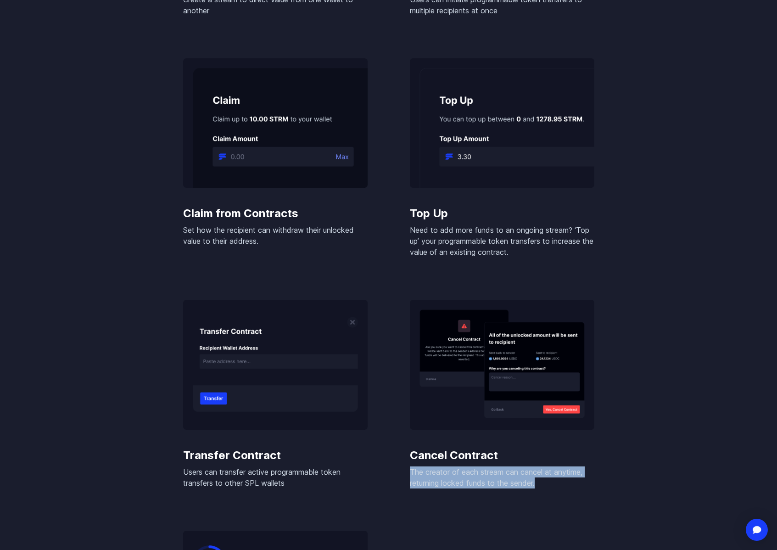
drag, startPoint x: 552, startPoint y: 476, endPoint x: 398, endPoint y: 459, distance: 154.8
click at [398, 459] on div "Create Contract Create a stream to direct value from one wallet to another Batc…" at bounding box center [389, 286] width 426 height 917
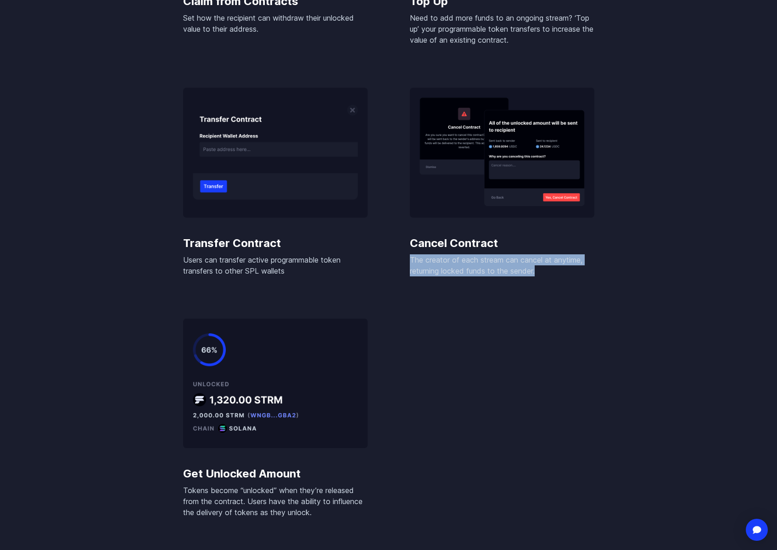
scroll to position [1792, 0]
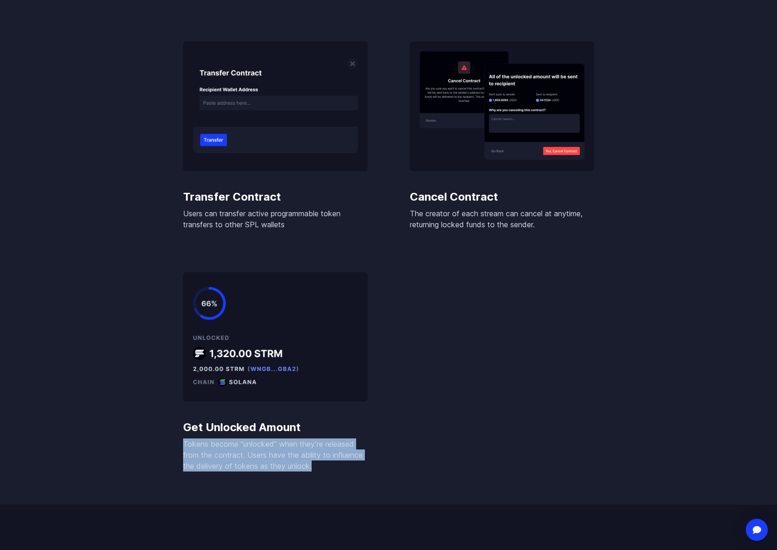
drag, startPoint x: 256, startPoint y: 453, endPoint x: 165, endPoint y: 437, distance: 92.8
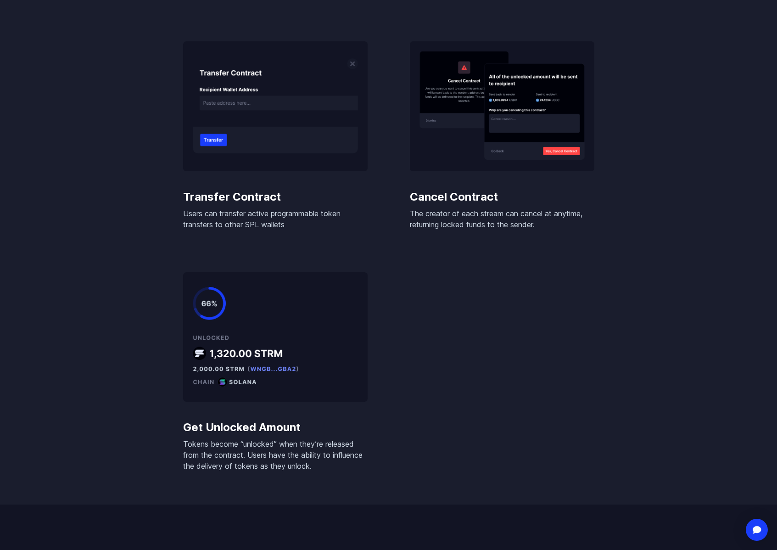
click at [490, 287] on div "Create Contract Create a stream to direct value from one wallet to another Batc…" at bounding box center [389, 27] width 426 height 917
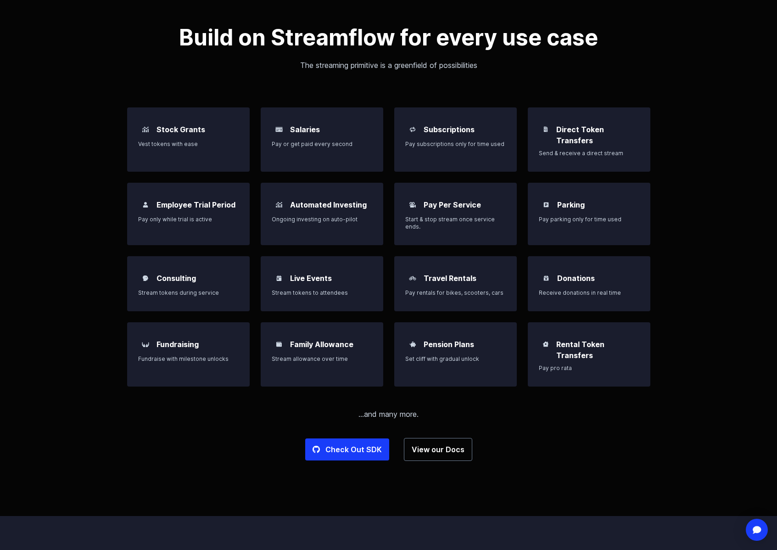
scroll to position [0, 0]
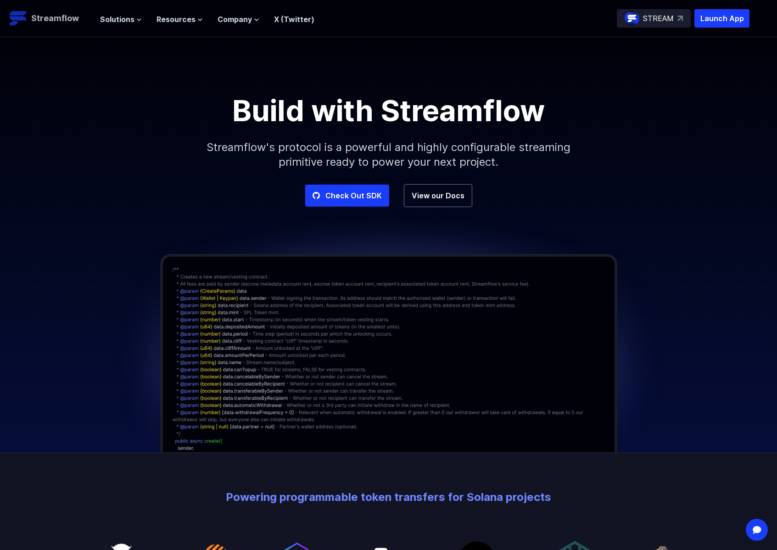
click at [61, 23] on p "Streamflow" at bounding box center [55, 18] width 48 height 13
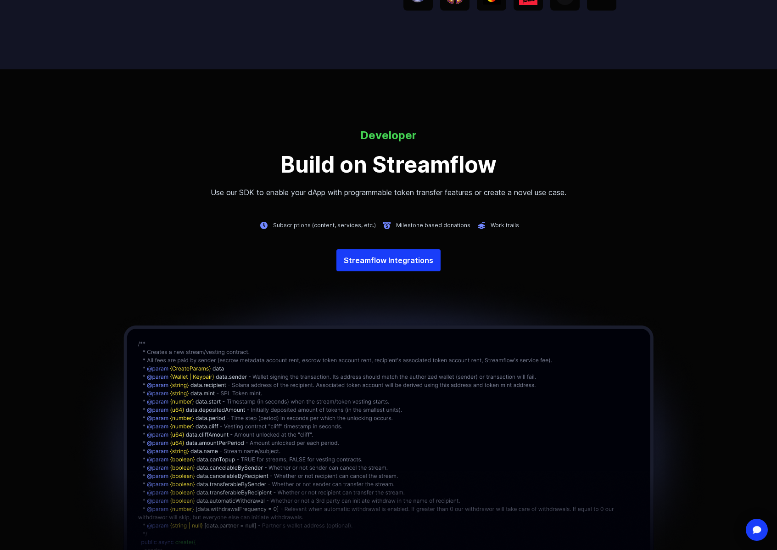
scroll to position [2094, 0]
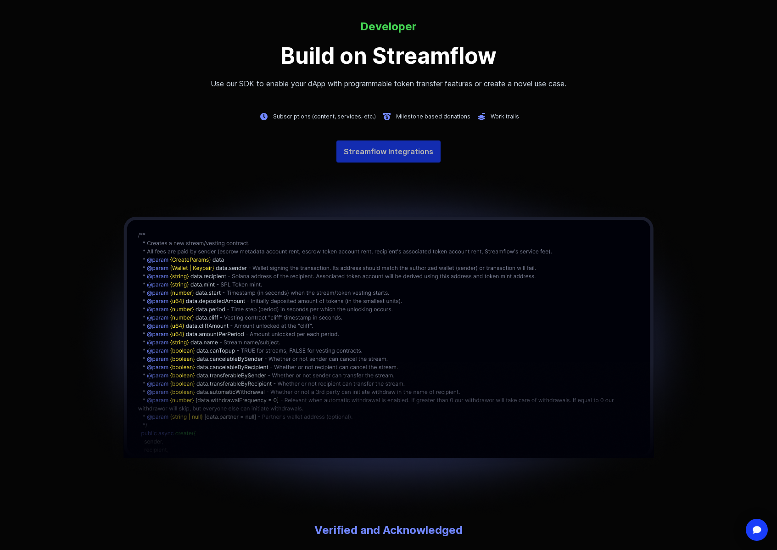
click at [405, 158] on link "Streamflow Integrations" at bounding box center [389, 152] width 104 height 22
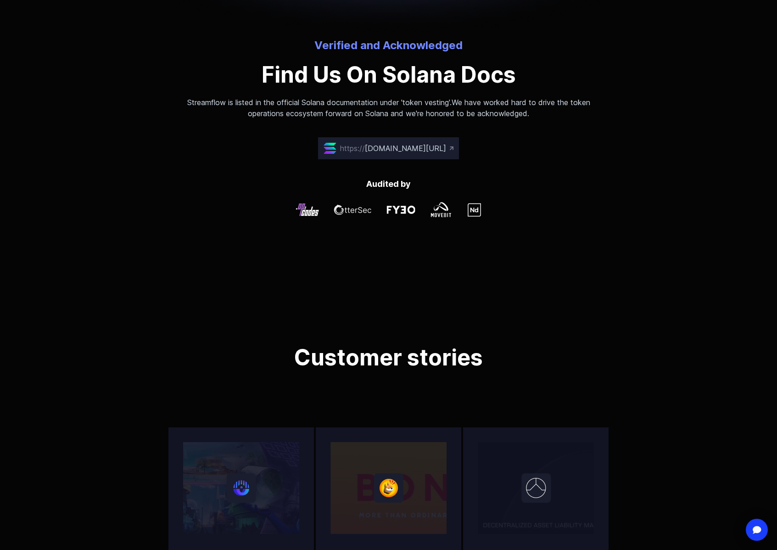
scroll to position [3278, 0]
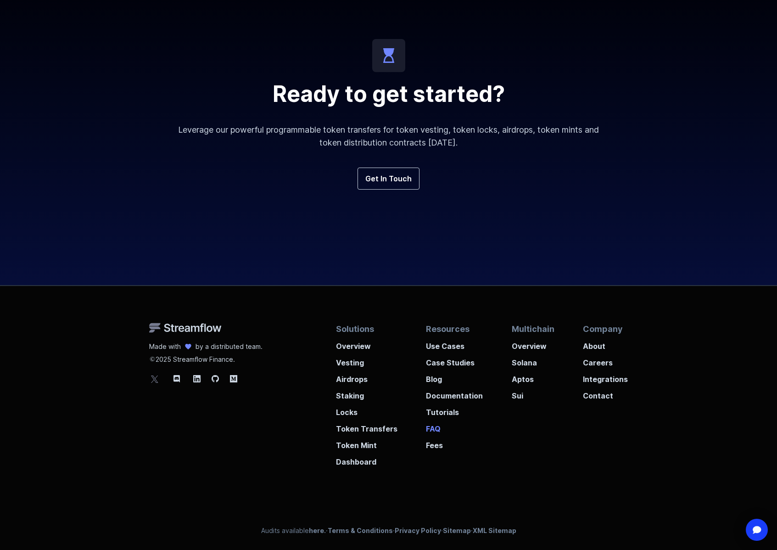
click at [426, 429] on p "FAQ" at bounding box center [454, 426] width 57 height 17
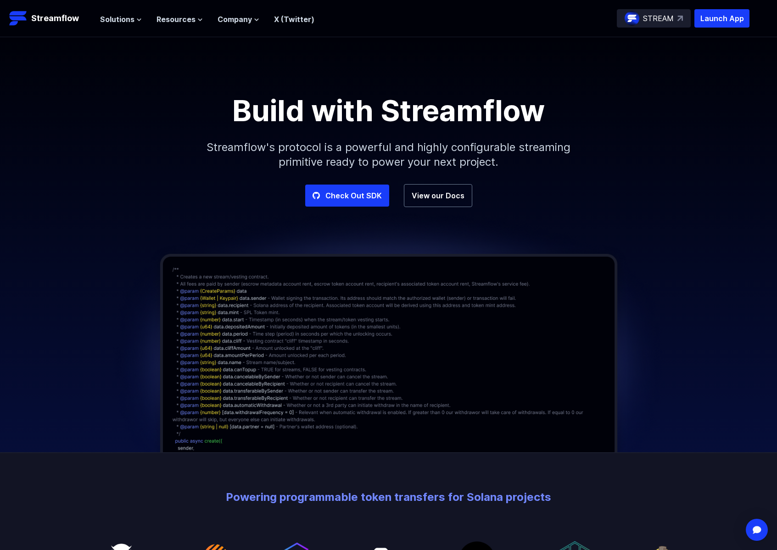
click at [286, 23] on link "X (Twitter)" at bounding box center [294, 19] width 40 height 9
